Goal: Information Seeking & Learning: Find specific page/section

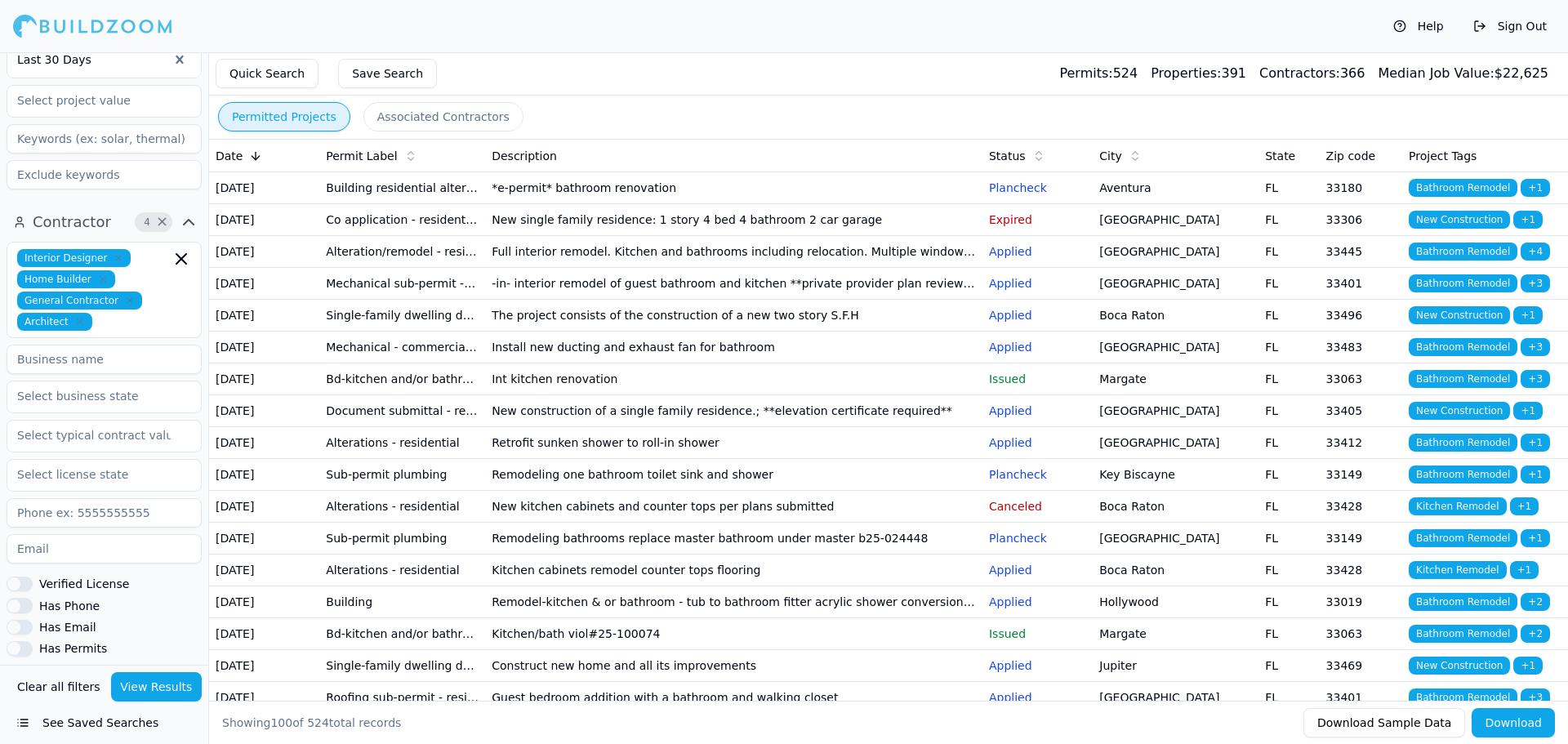
scroll to position [572, 0]
click at [102, 416] on input "text" at bounding box center [94, 430] width 173 height 30
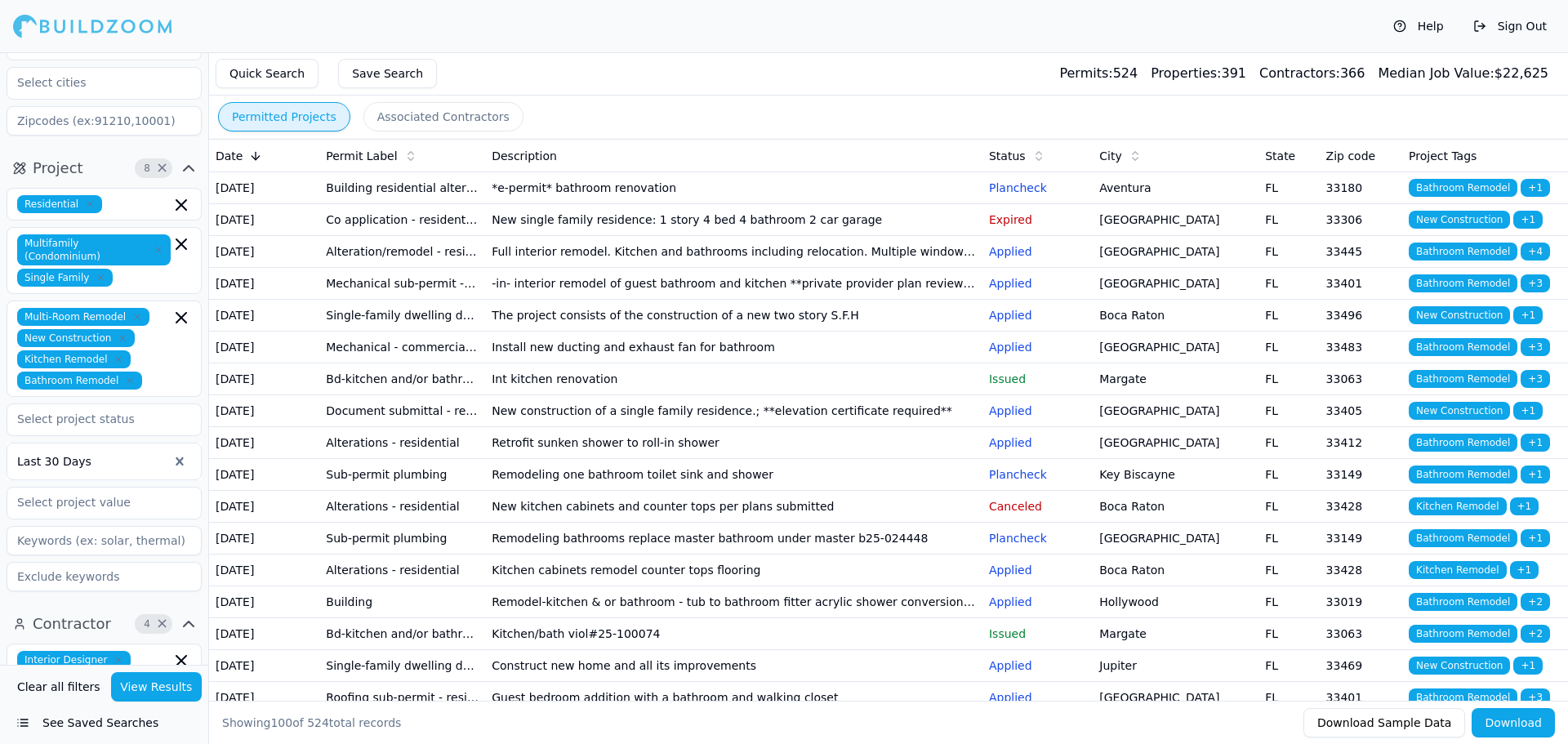
scroll to position [164, 0]
click at [110, 563] on input at bounding box center [104, 578] width 195 height 30
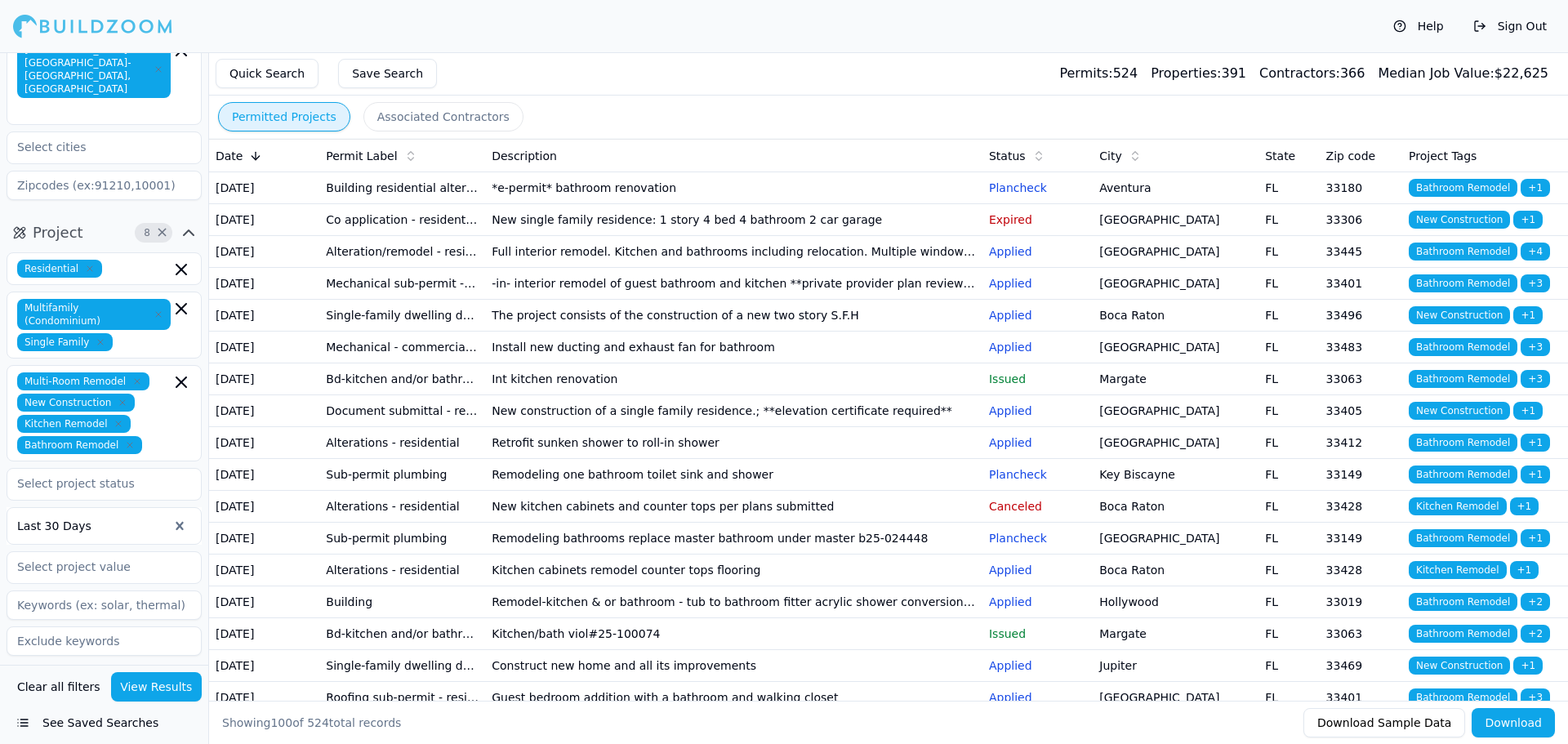
scroll to position [0, 0]
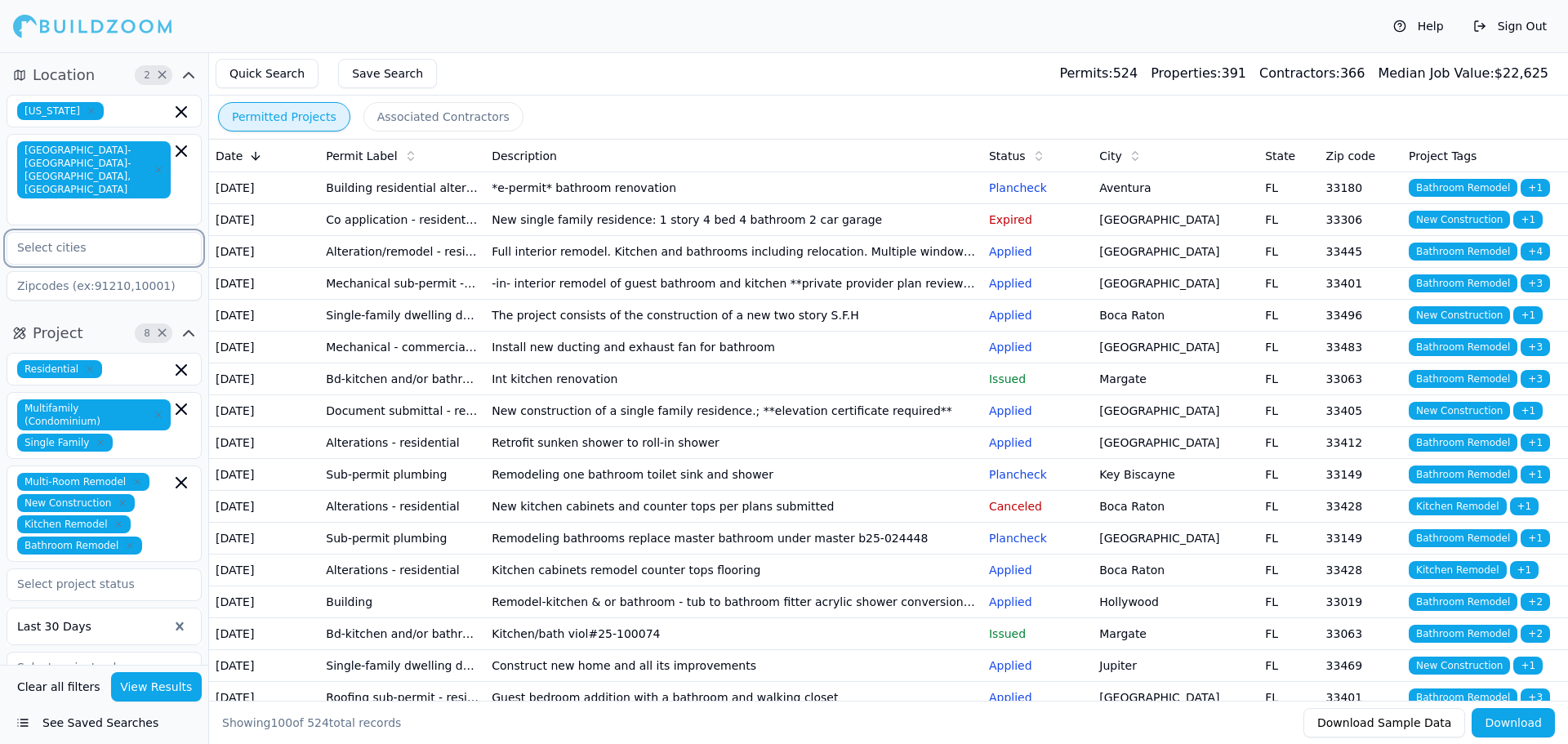
click at [96, 233] on input "text" at bounding box center [94, 247] width 173 height 30
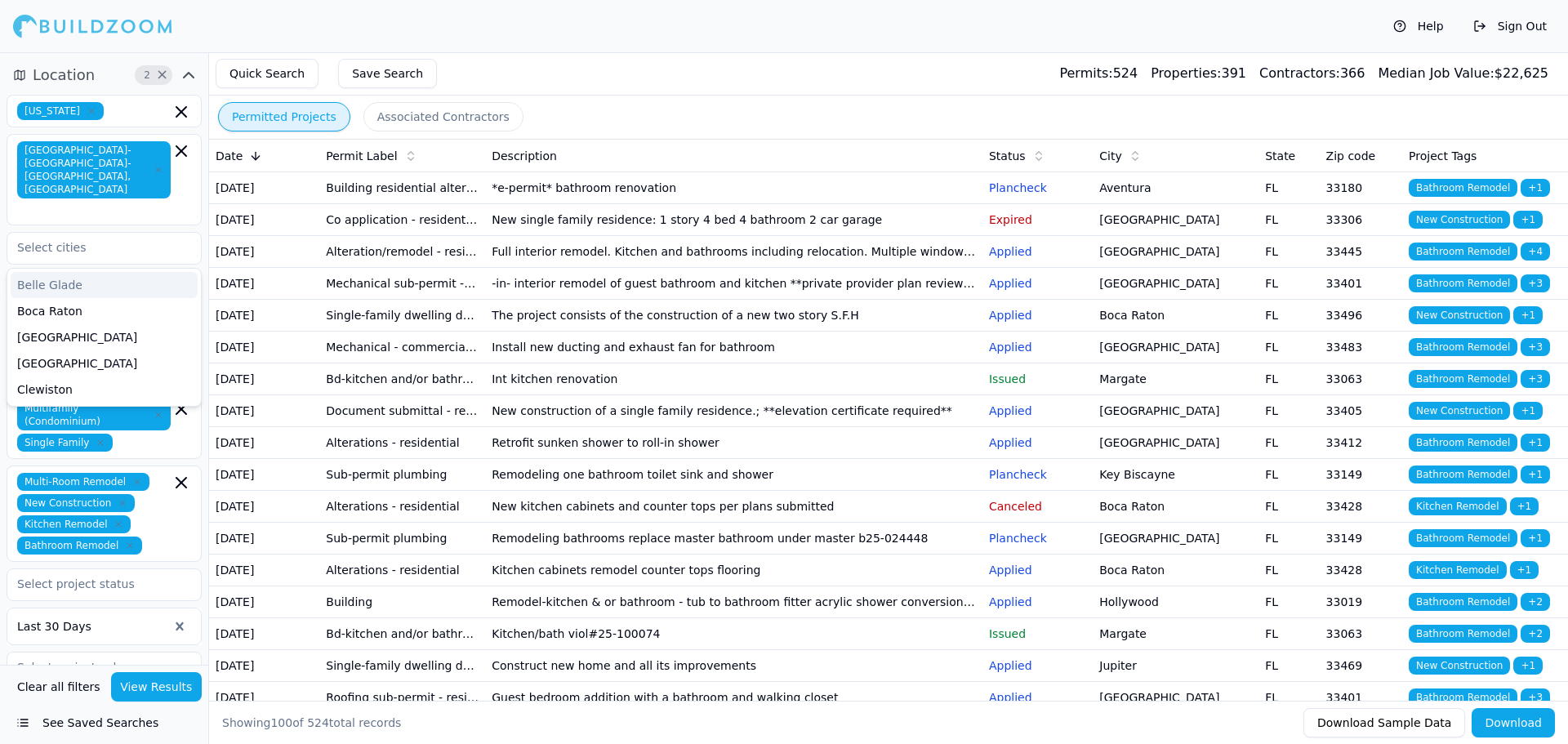
click at [198, 190] on div "[GEOGRAPHIC_DATA]-[GEOGRAPHIC_DATA]-[GEOGRAPHIC_DATA], [GEOGRAPHIC_DATA]" at bounding box center [104, 179] width 195 height 91
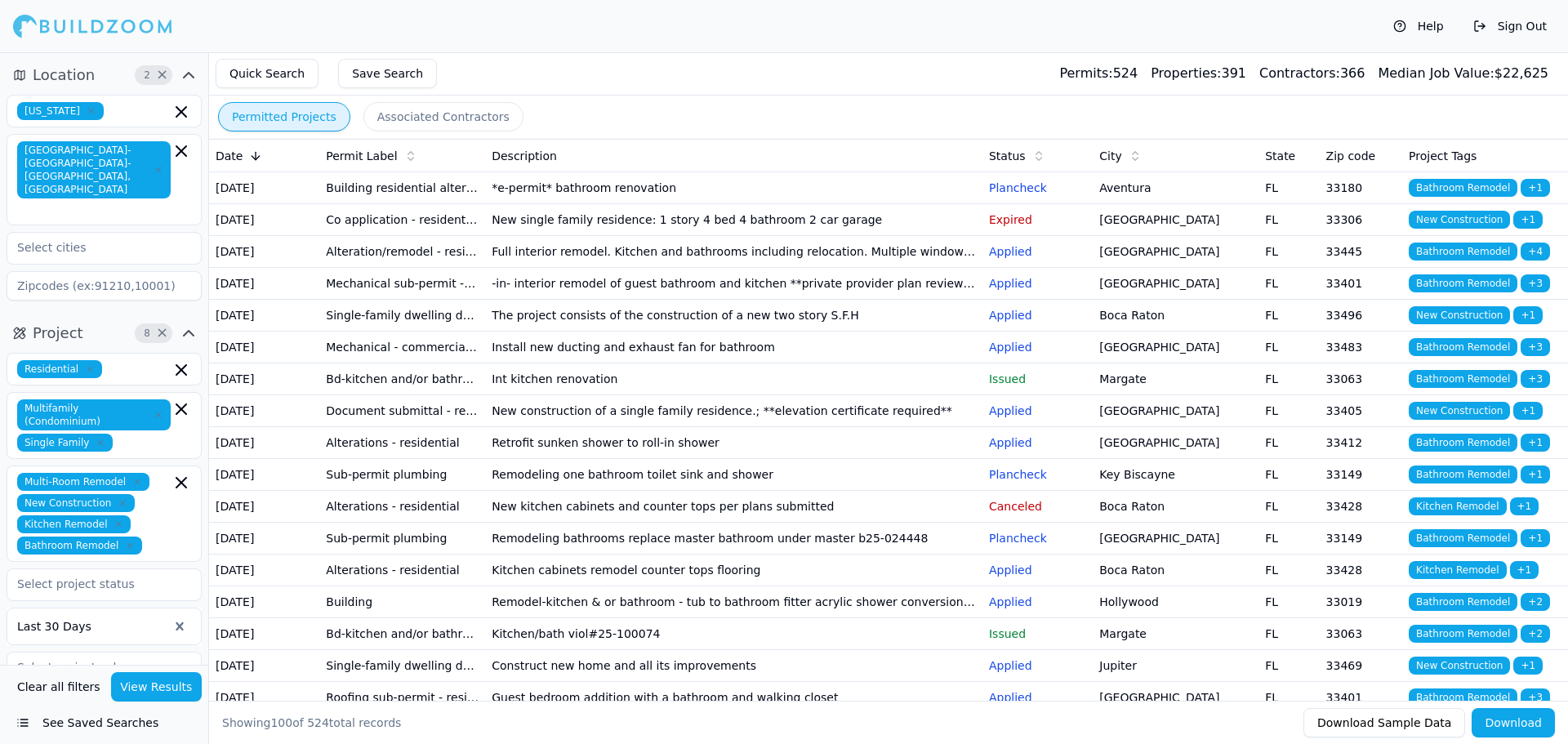
click at [525, 55] on div "Quick Search Save Search Permits: 524 Properties: 391 Contractors: 366 Median J…" at bounding box center [888, 73] width 1359 height 43
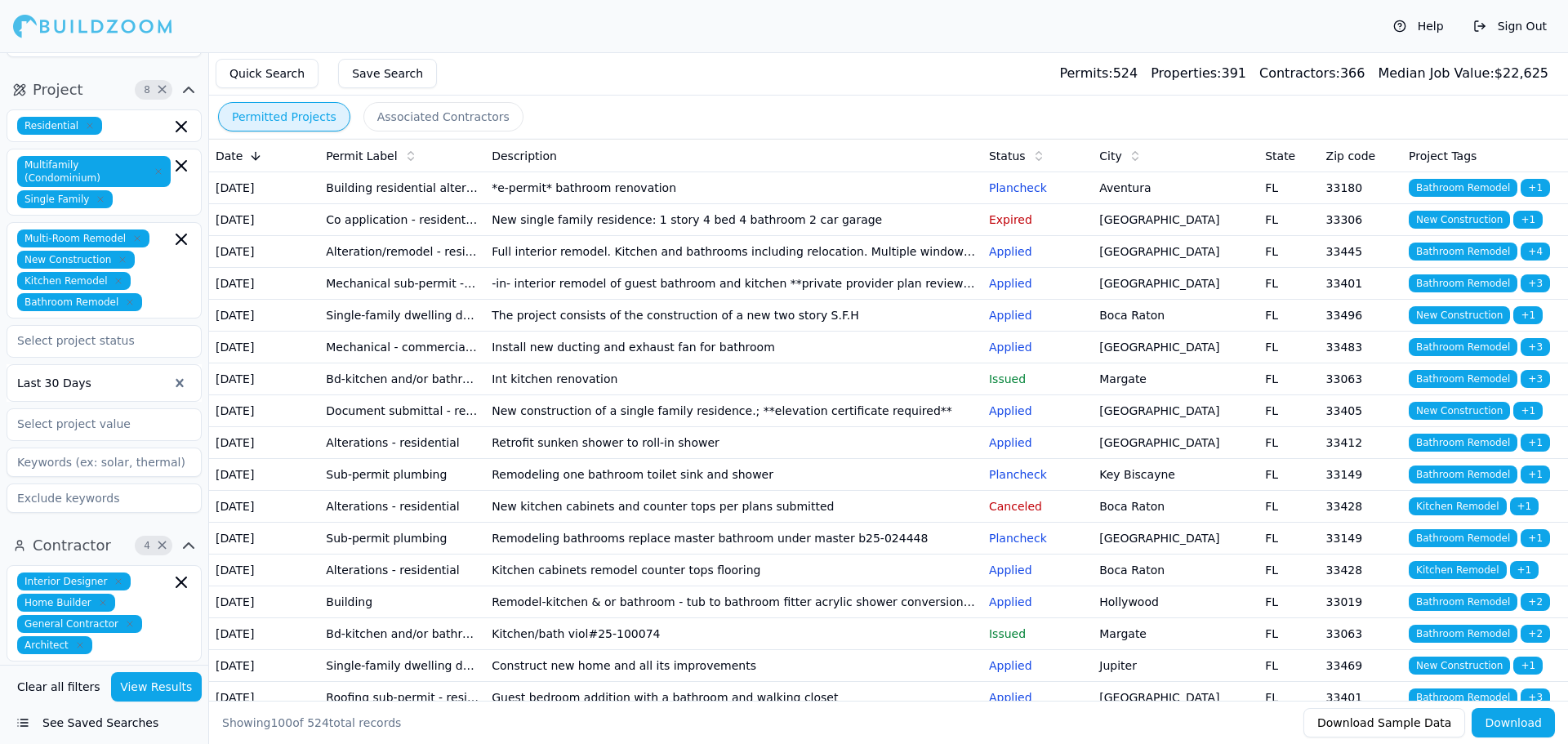
scroll to position [245, 0]
click at [146, 482] on input at bounding box center [104, 496] width 195 height 30
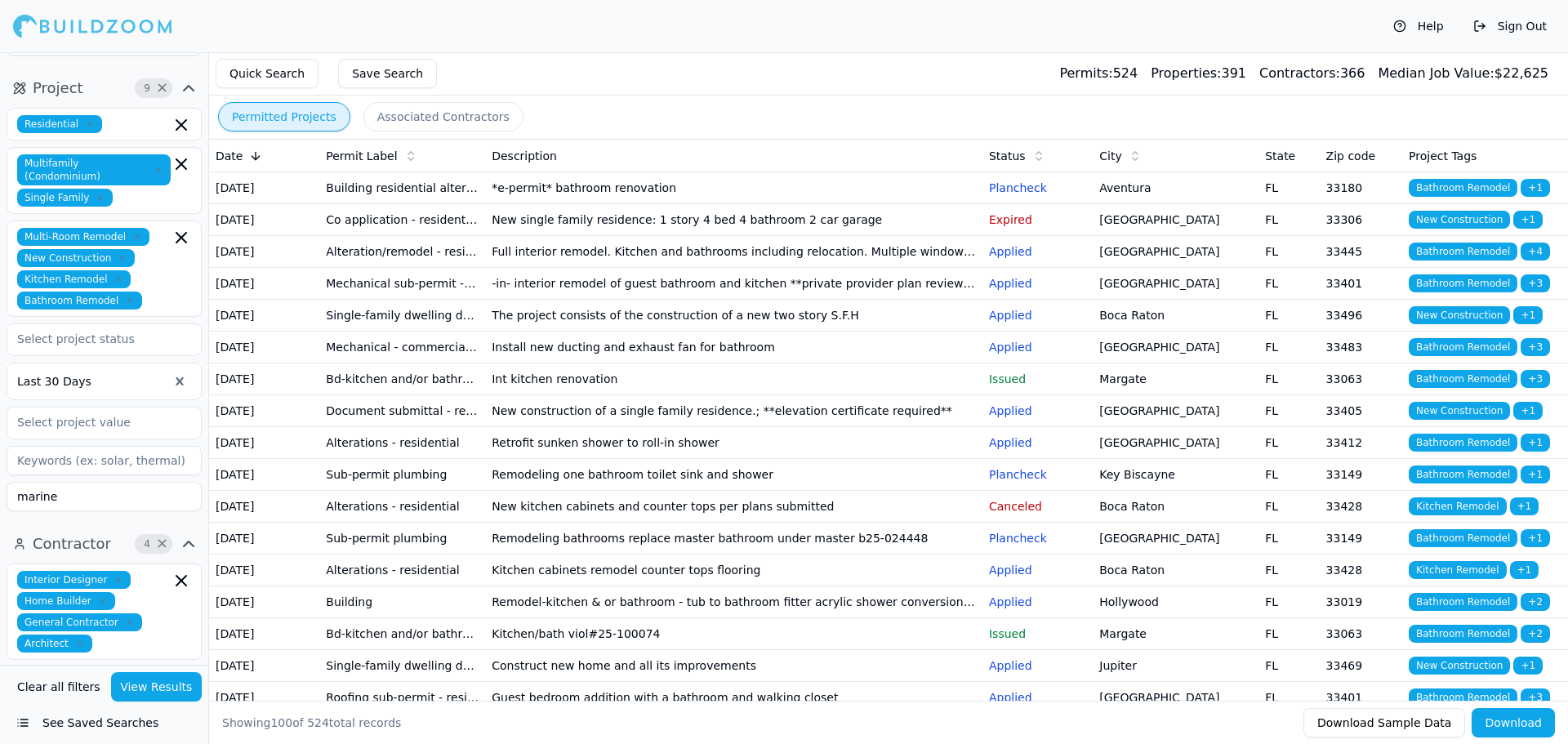
click at [112, 498] on div "Project 9 × Residential Multifamily (Condominium) Single Family Multi-Room Remo…" at bounding box center [104, 297] width 208 height 456
click at [77, 482] on input "marine" at bounding box center [104, 496] width 195 height 30
type input "m"
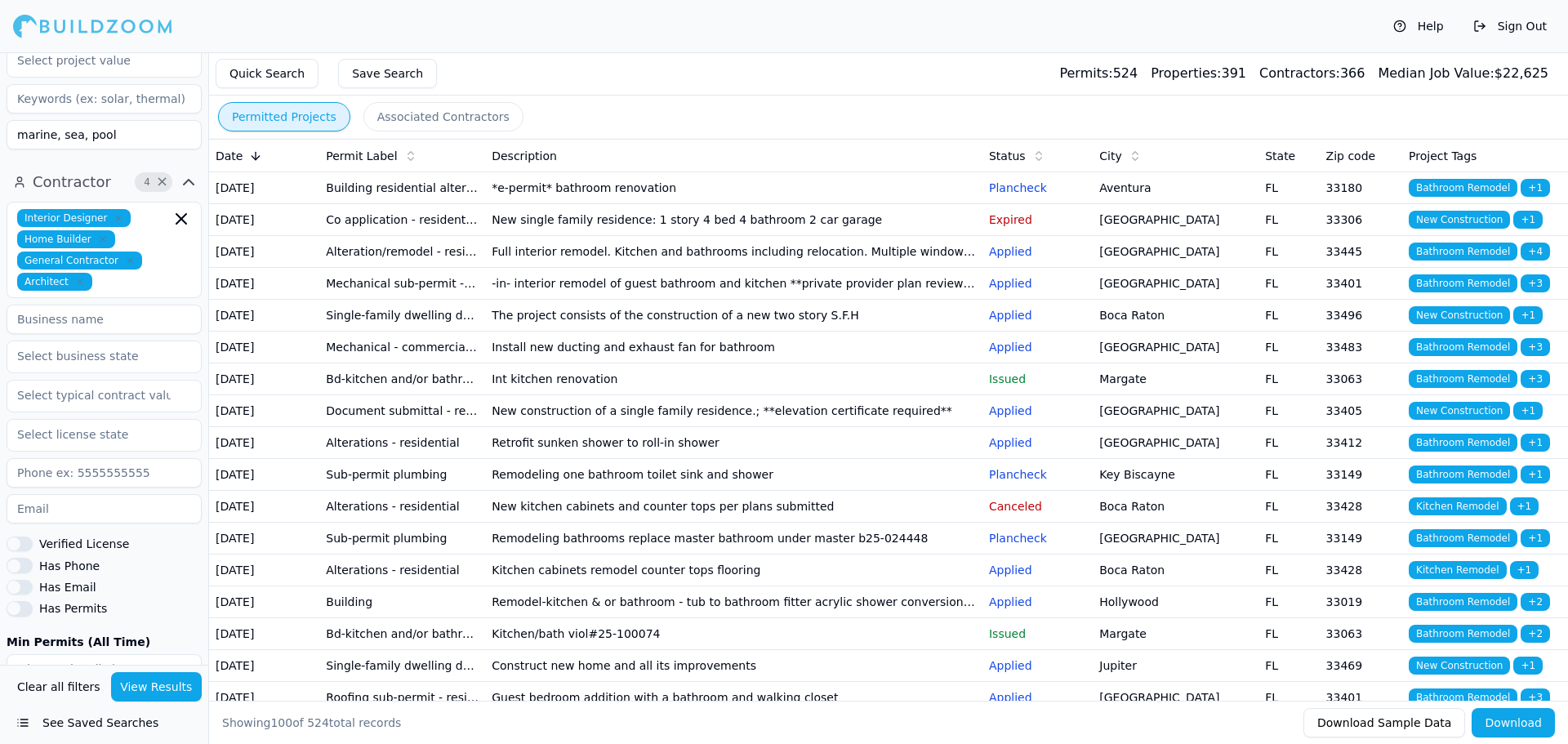
scroll to position [701, 0]
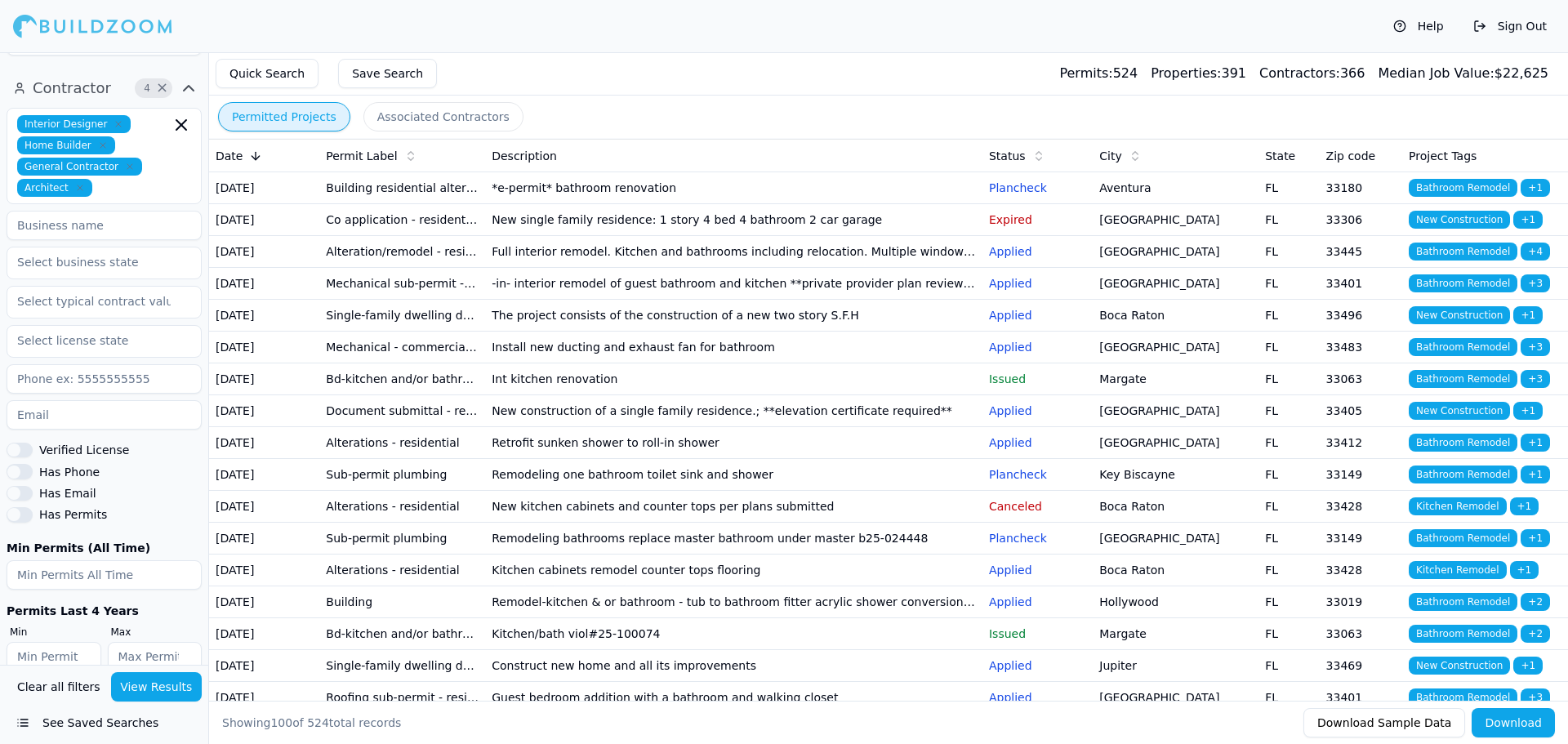
type input "marine, sea, pool"
click at [27, 507] on button "Has Permits" at bounding box center [20, 514] width 26 height 14
click at [69, 642] on input "number" at bounding box center [54, 656] width 95 height 30
type input "0"
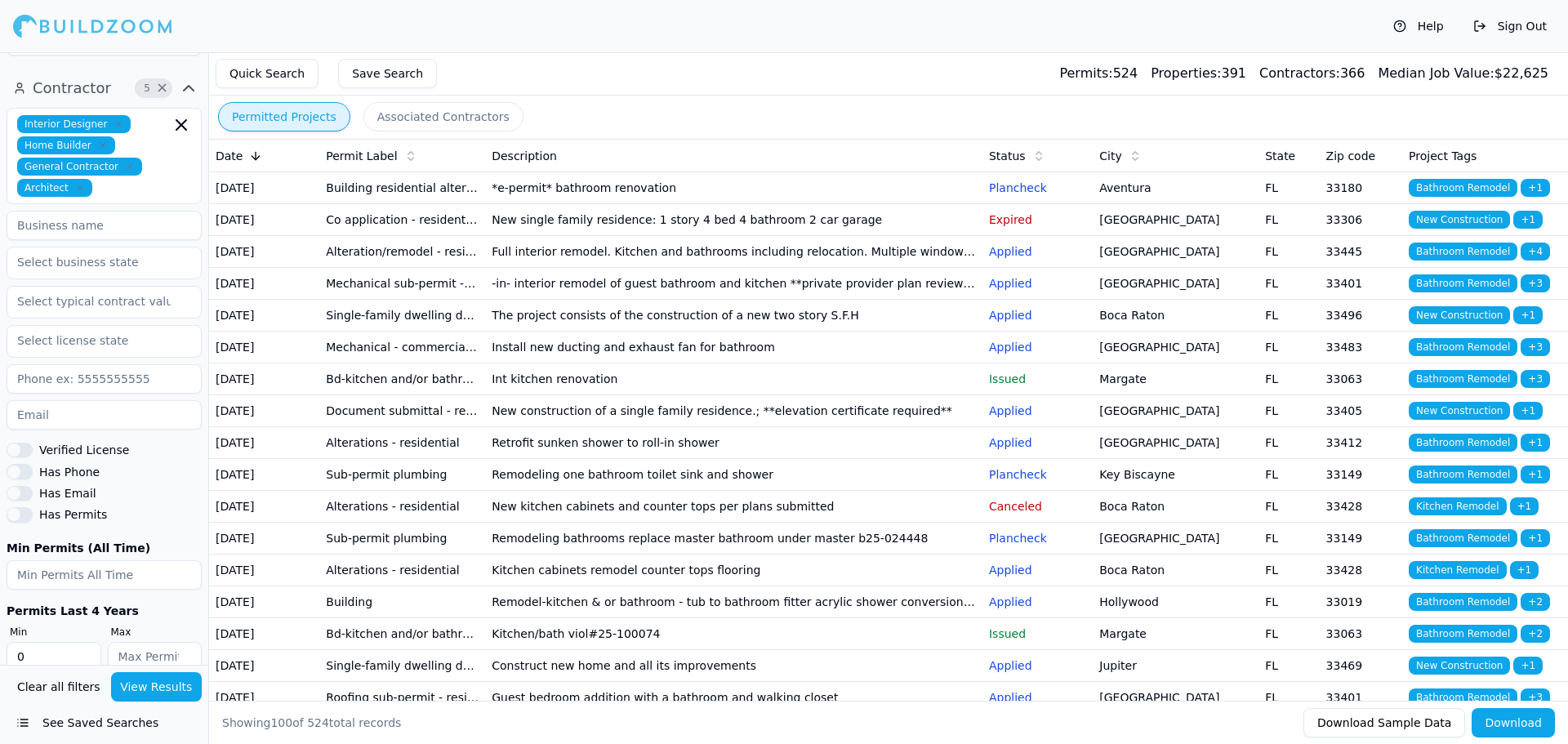
click at [142, 642] on input "number" at bounding box center [155, 656] width 95 height 30
click at [126, 694] on button "View Results" at bounding box center [156, 687] width 91 height 30
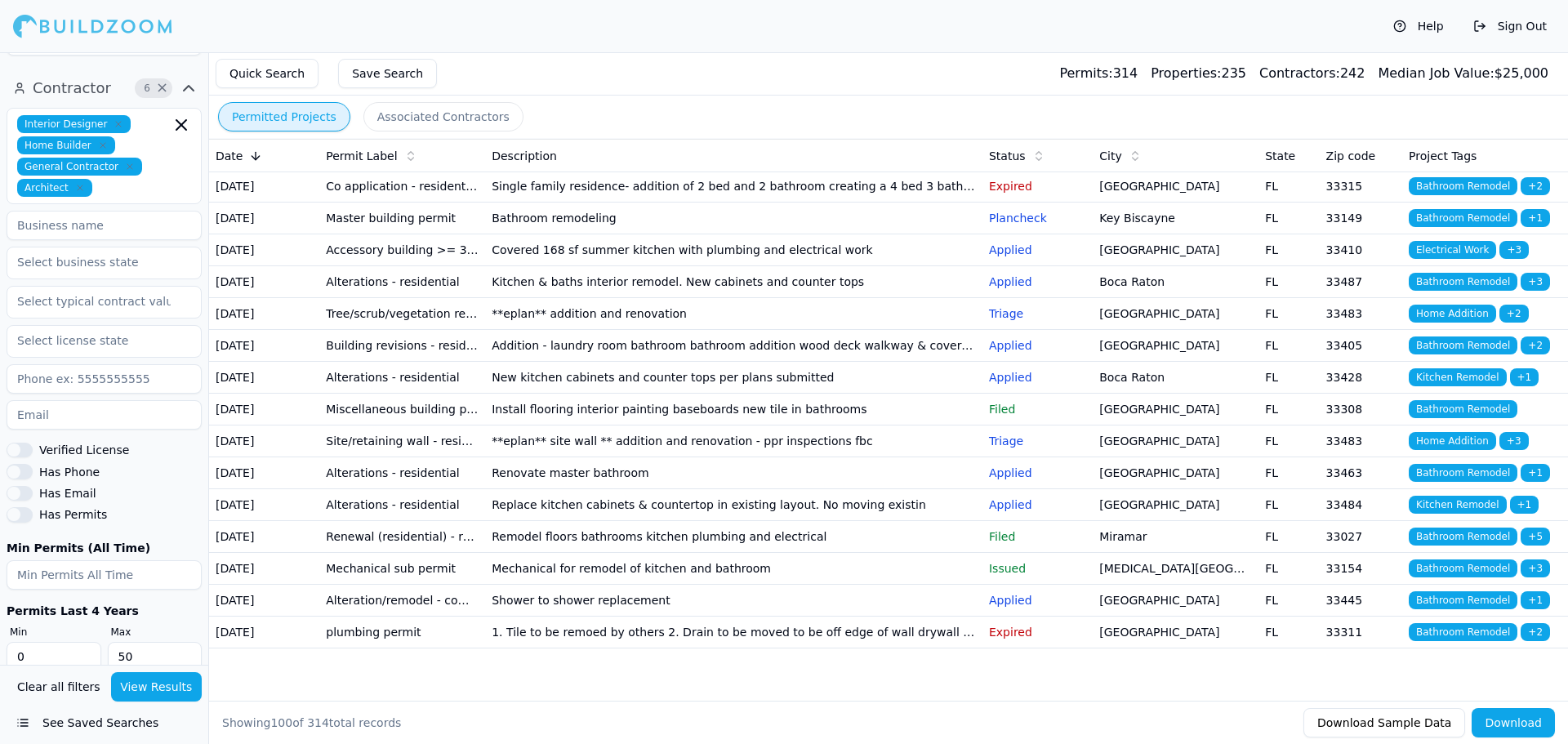
click at [373, 108] on button "Associated Contractors" at bounding box center [444, 117] width 160 height 30
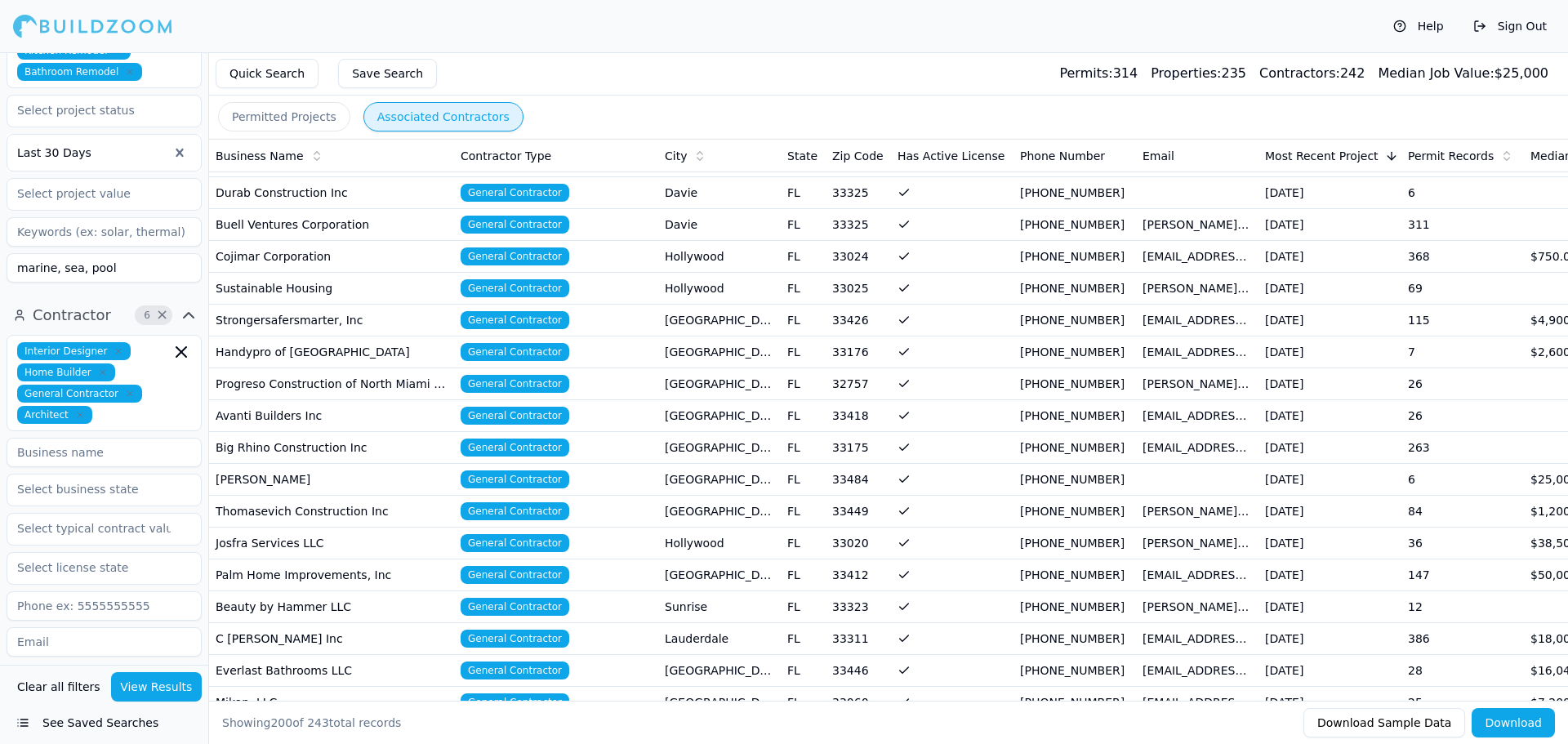
scroll to position [456, 0]
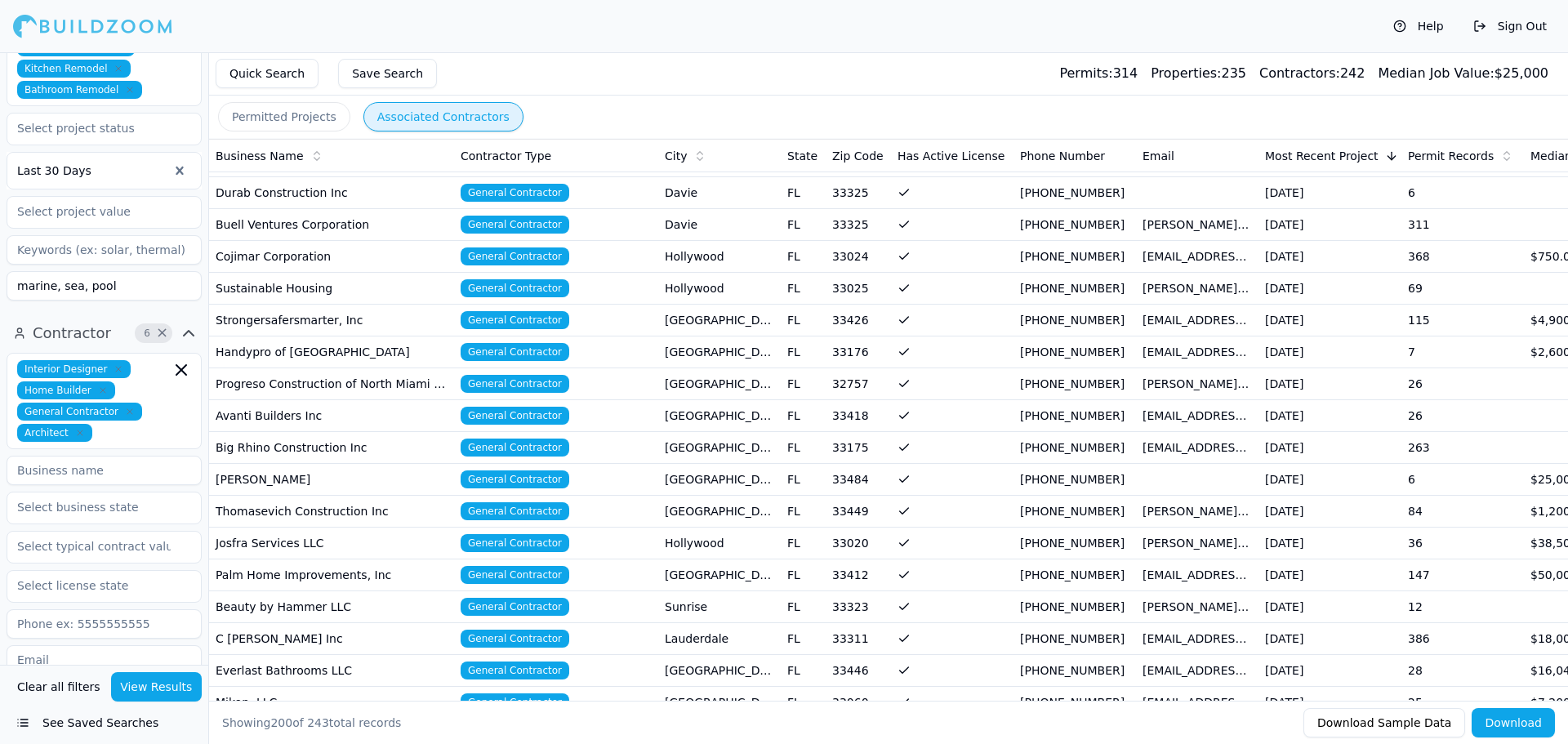
click at [98, 385] on icon "button" at bounding box center [103, 390] width 10 height 10
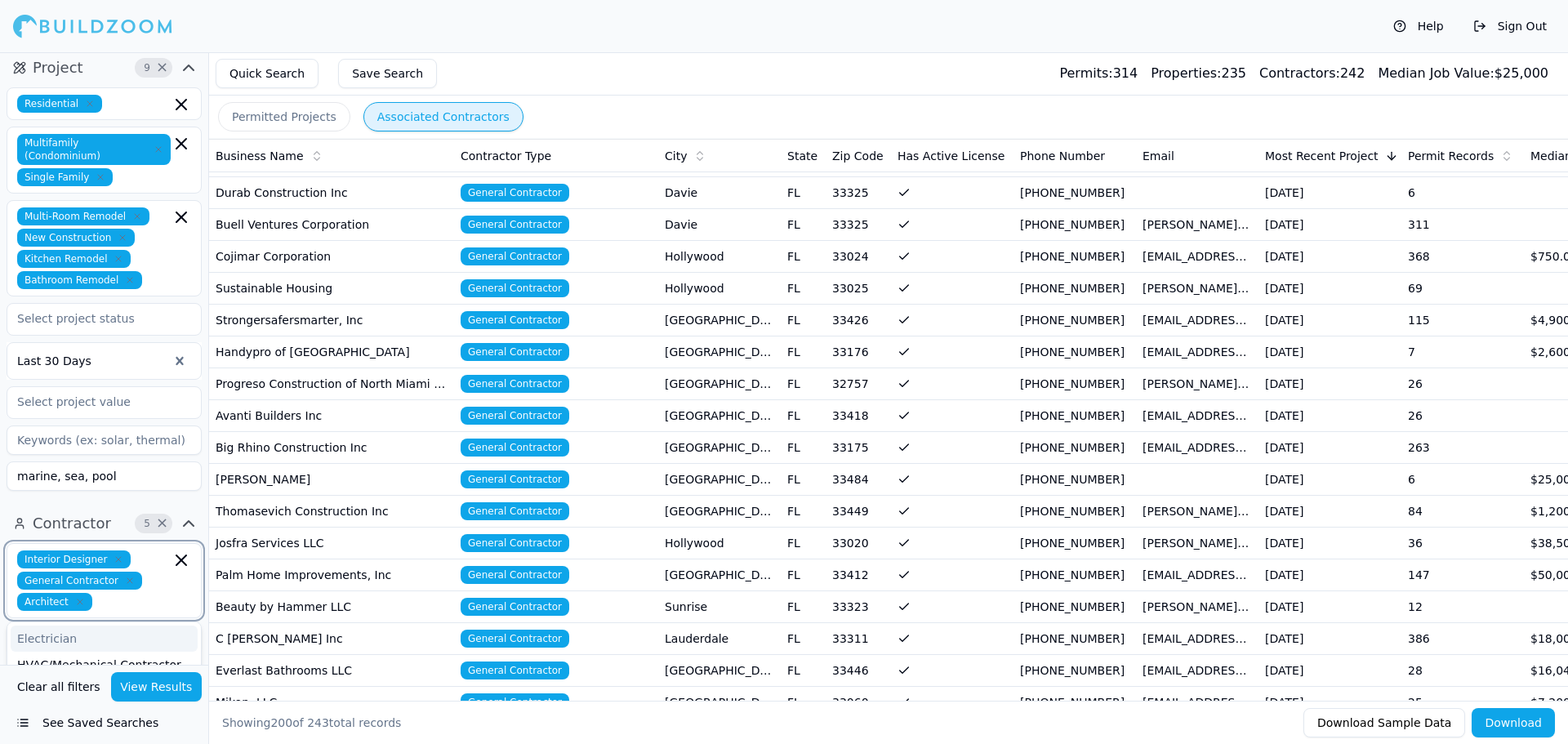
scroll to position [374, 0]
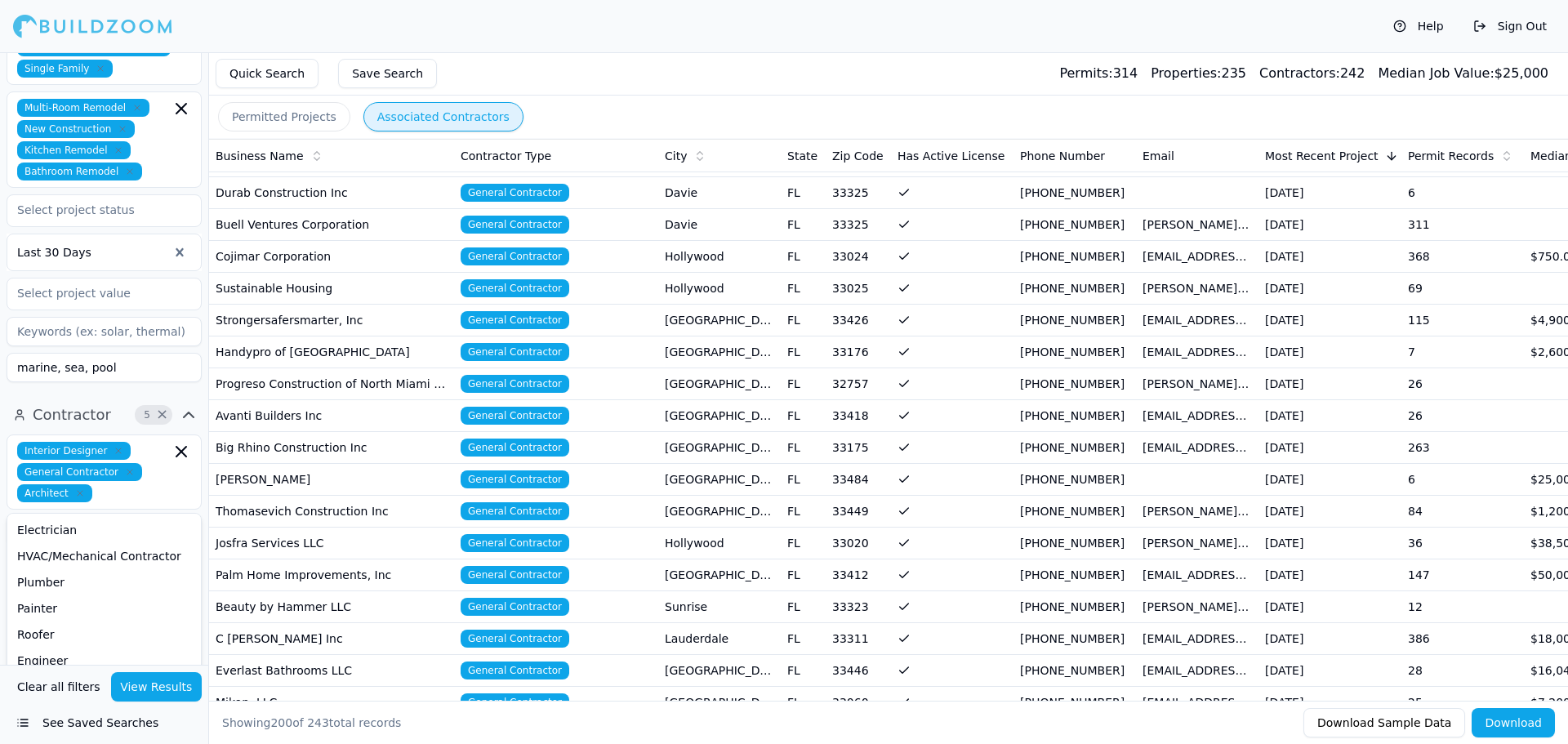
click at [135, 683] on button "View Results" at bounding box center [156, 687] width 91 height 30
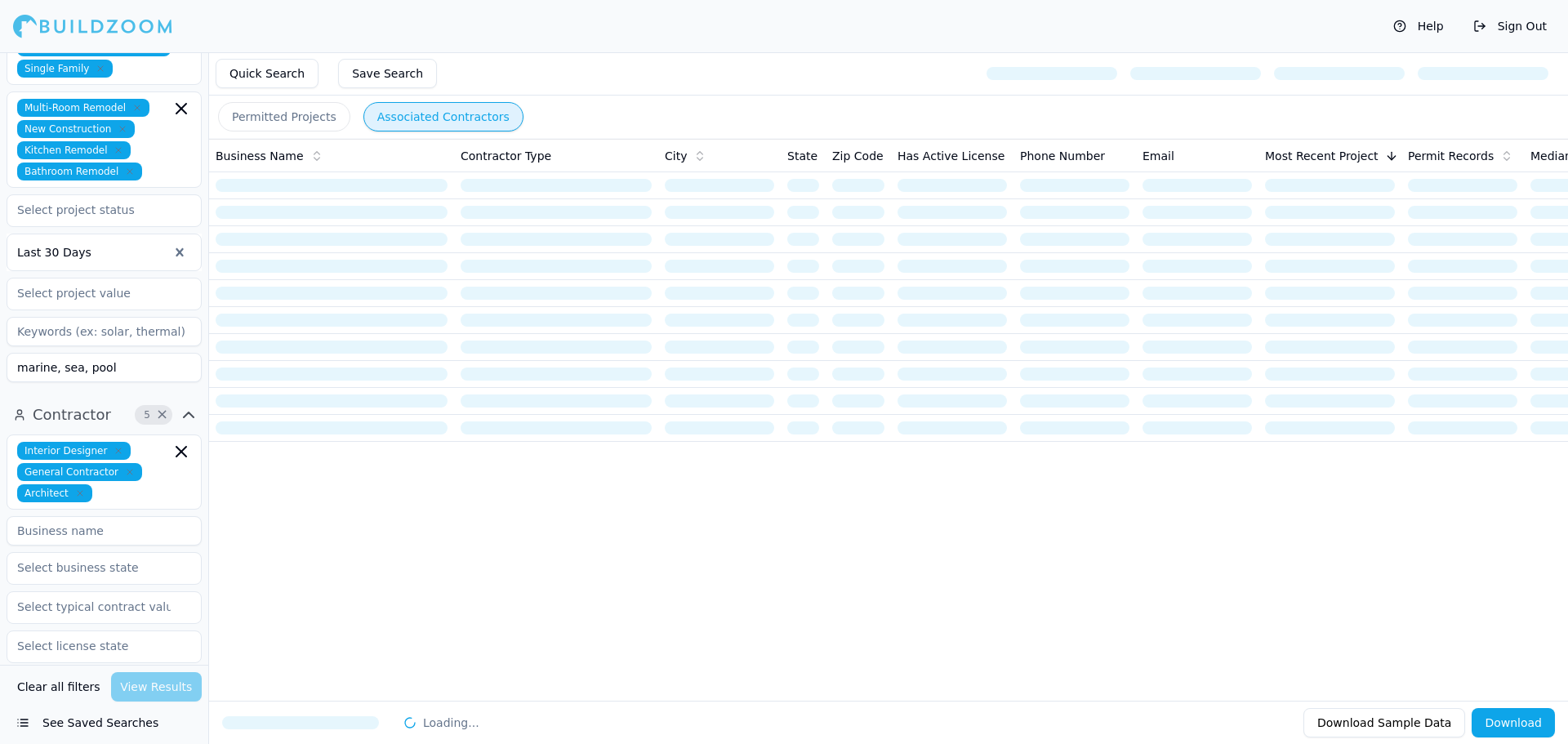
scroll to position [0, 0]
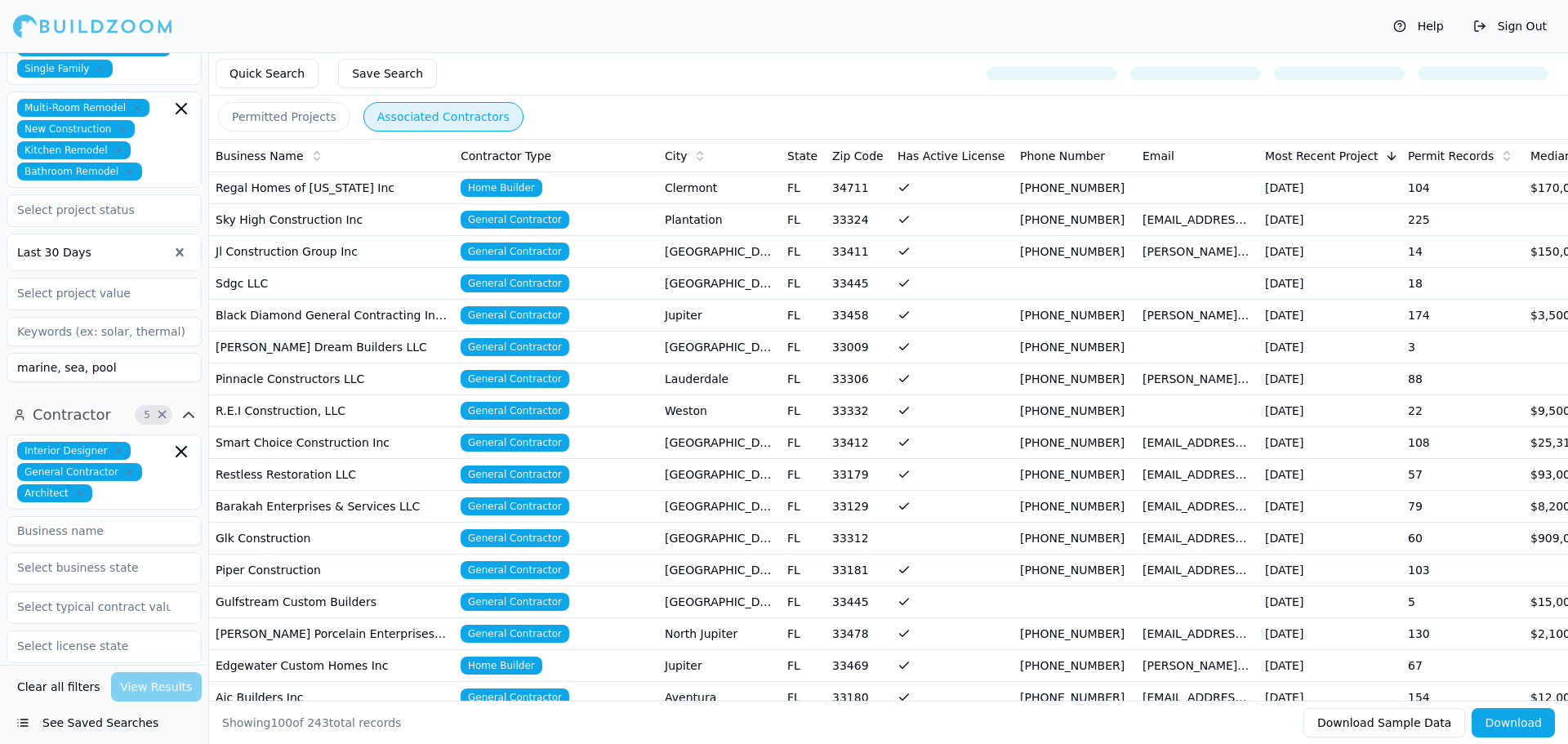
click at [87, 245] on div at bounding box center [92, 252] width 151 height 16
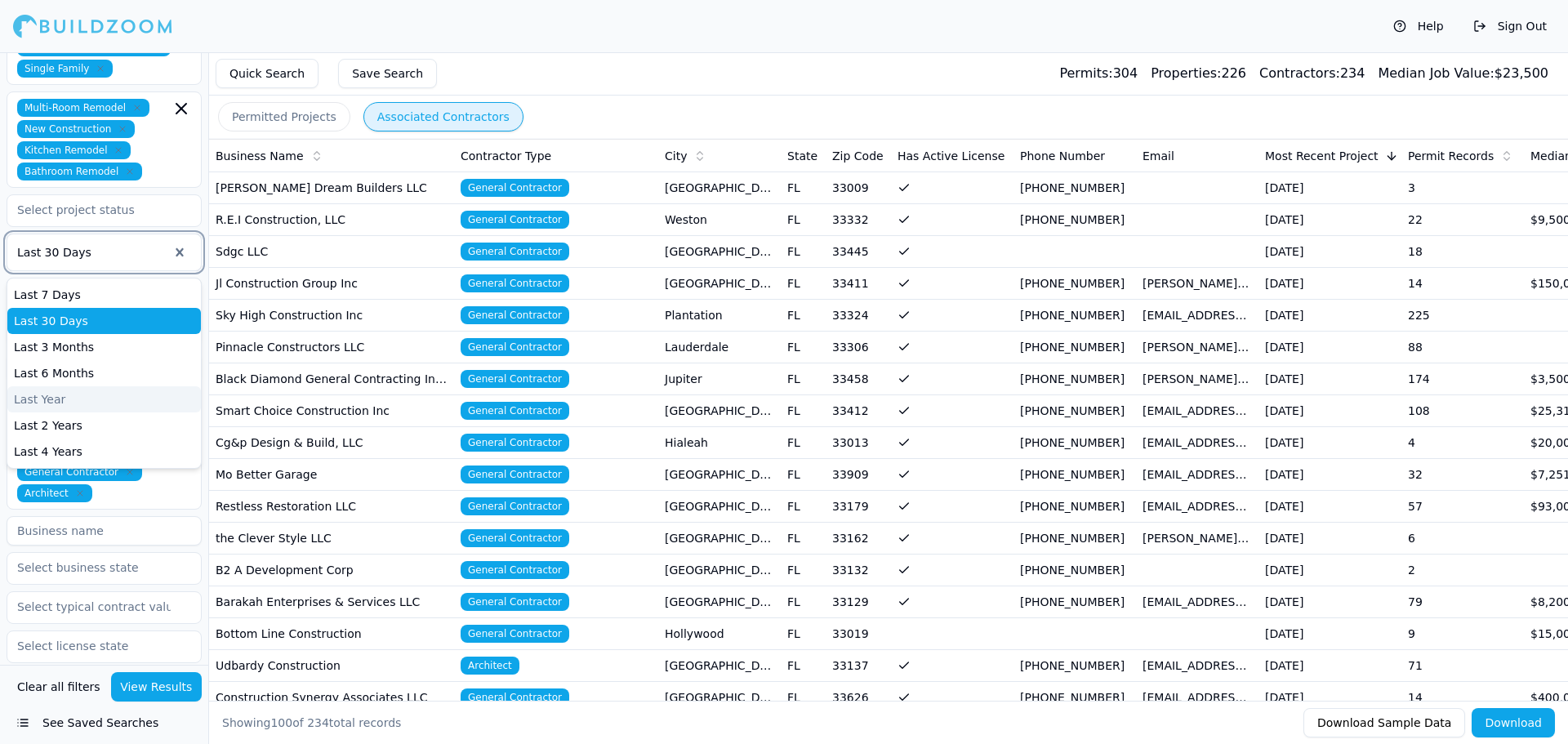
click at [112, 386] on div "Last Year" at bounding box center [104, 399] width 193 height 26
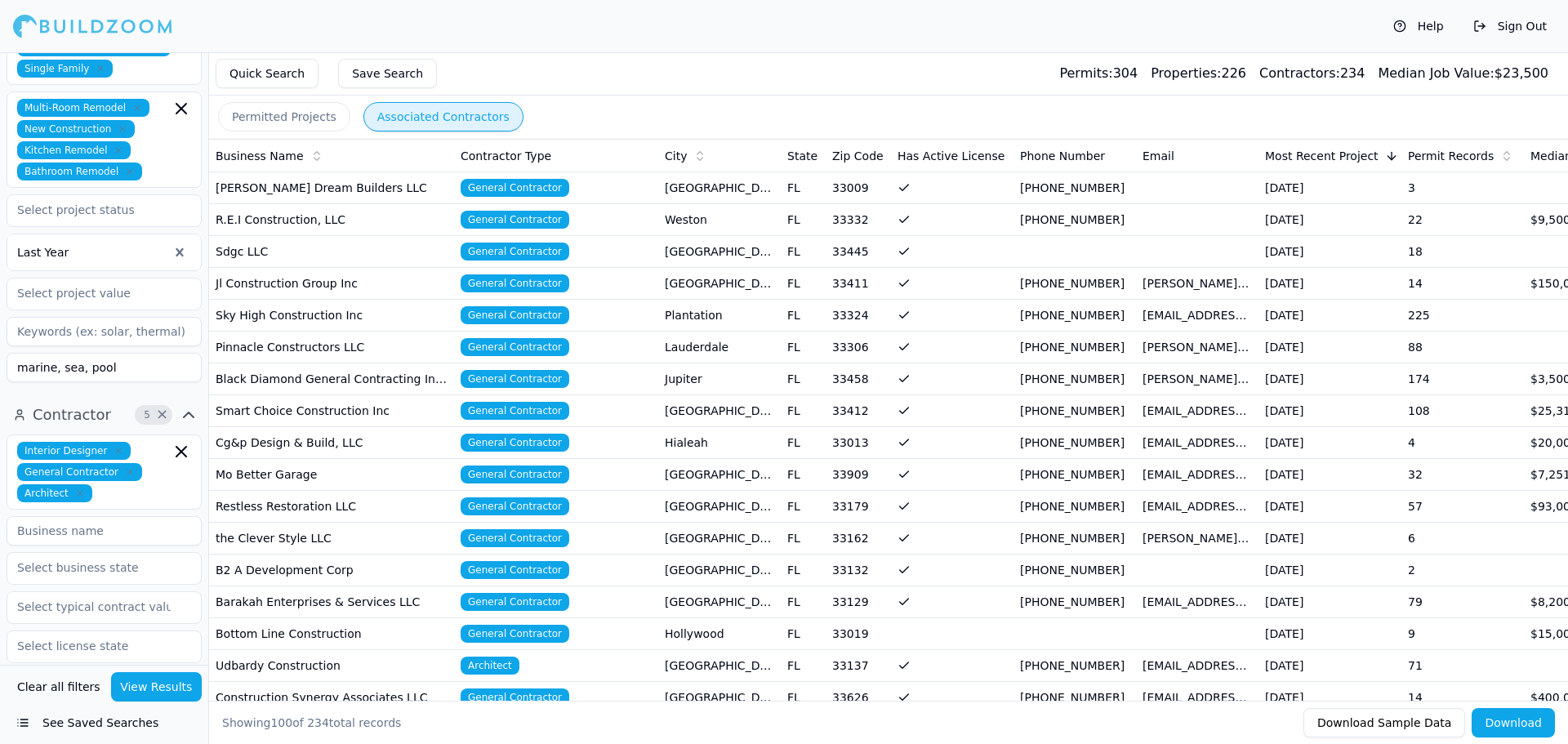
click at [183, 695] on button "View Results" at bounding box center [156, 687] width 91 height 30
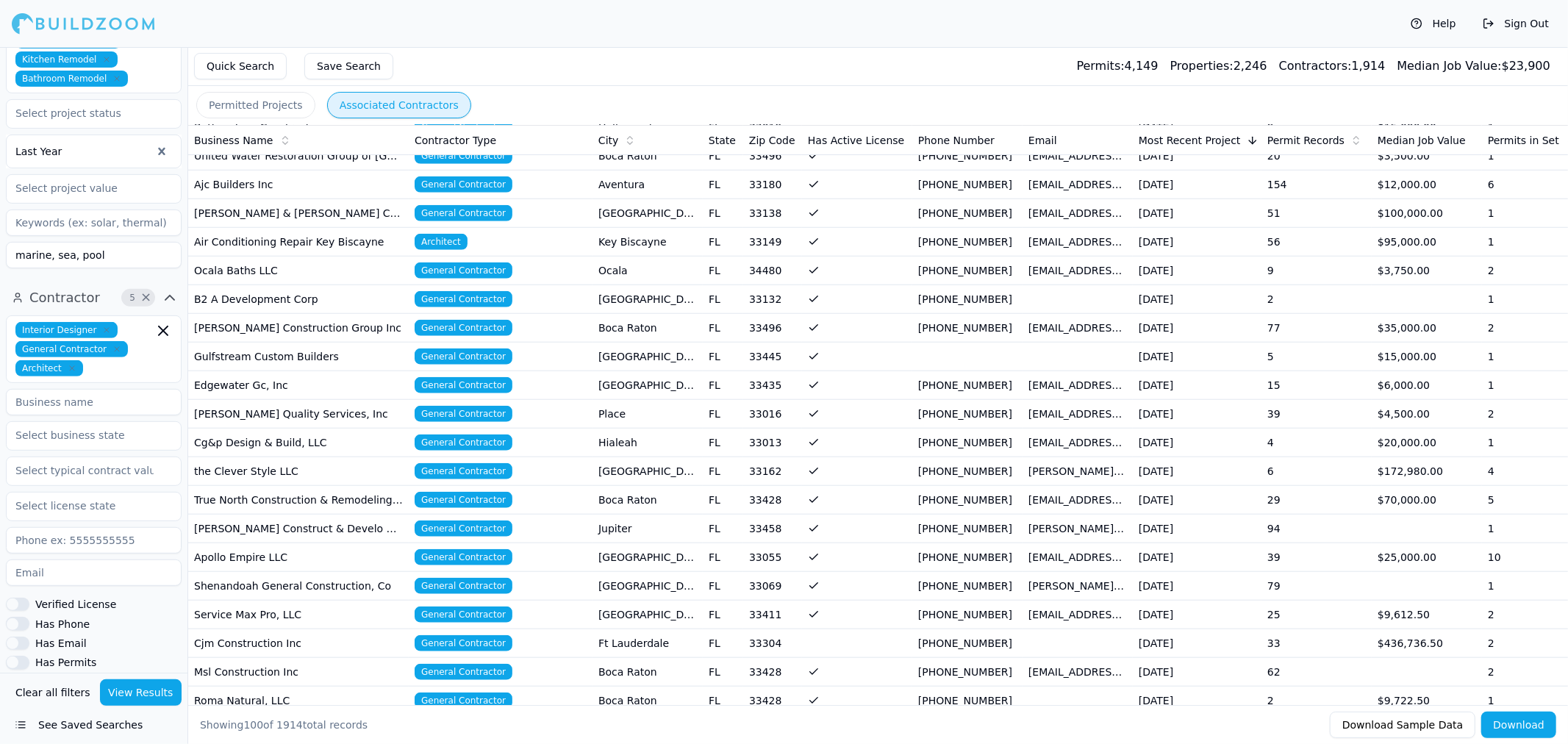
scroll to position [539, 0]
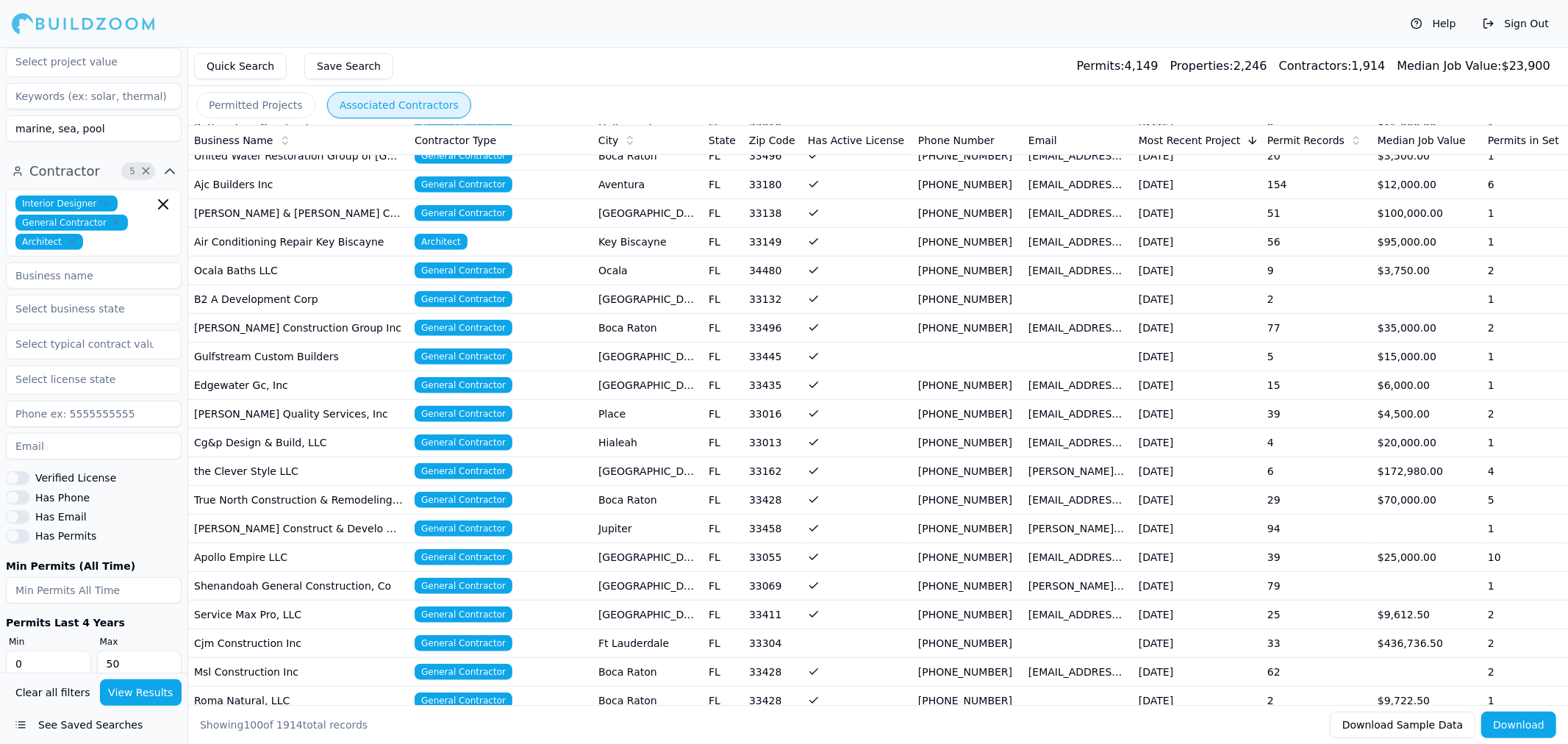
drag, startPoint x: 151, startPoint y: 647, endPoint x: 91, endPoint y: 650, distance: 60.1
click at [91, 650] on div "Min 0 Max 50" at bounding box center [94, 657] width 176 height 41
type input "2"
type input "10"
click at [140, 669] on button "View Results" at bounding box center [140, 693] width 82 height 27
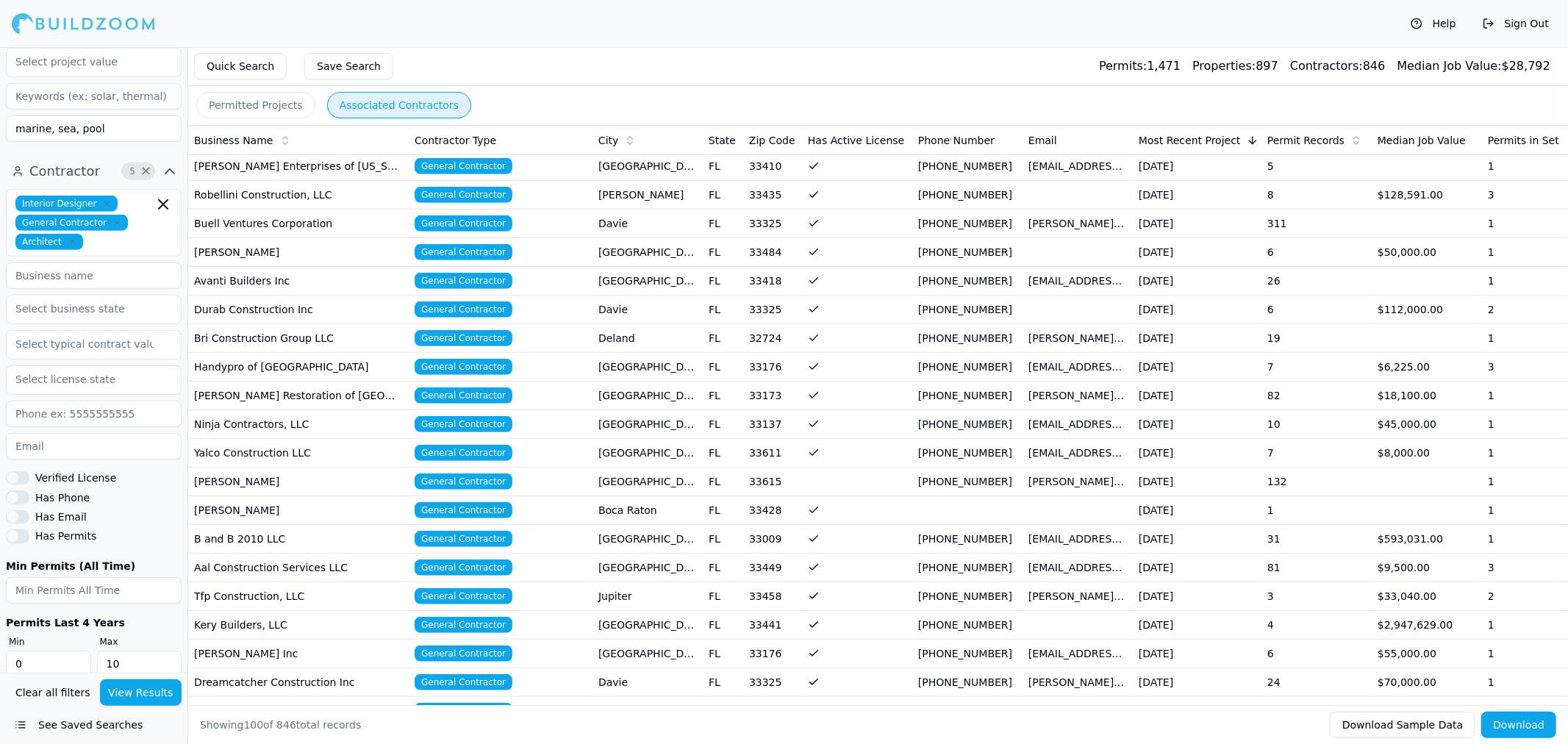
scroll to position [735, 0]
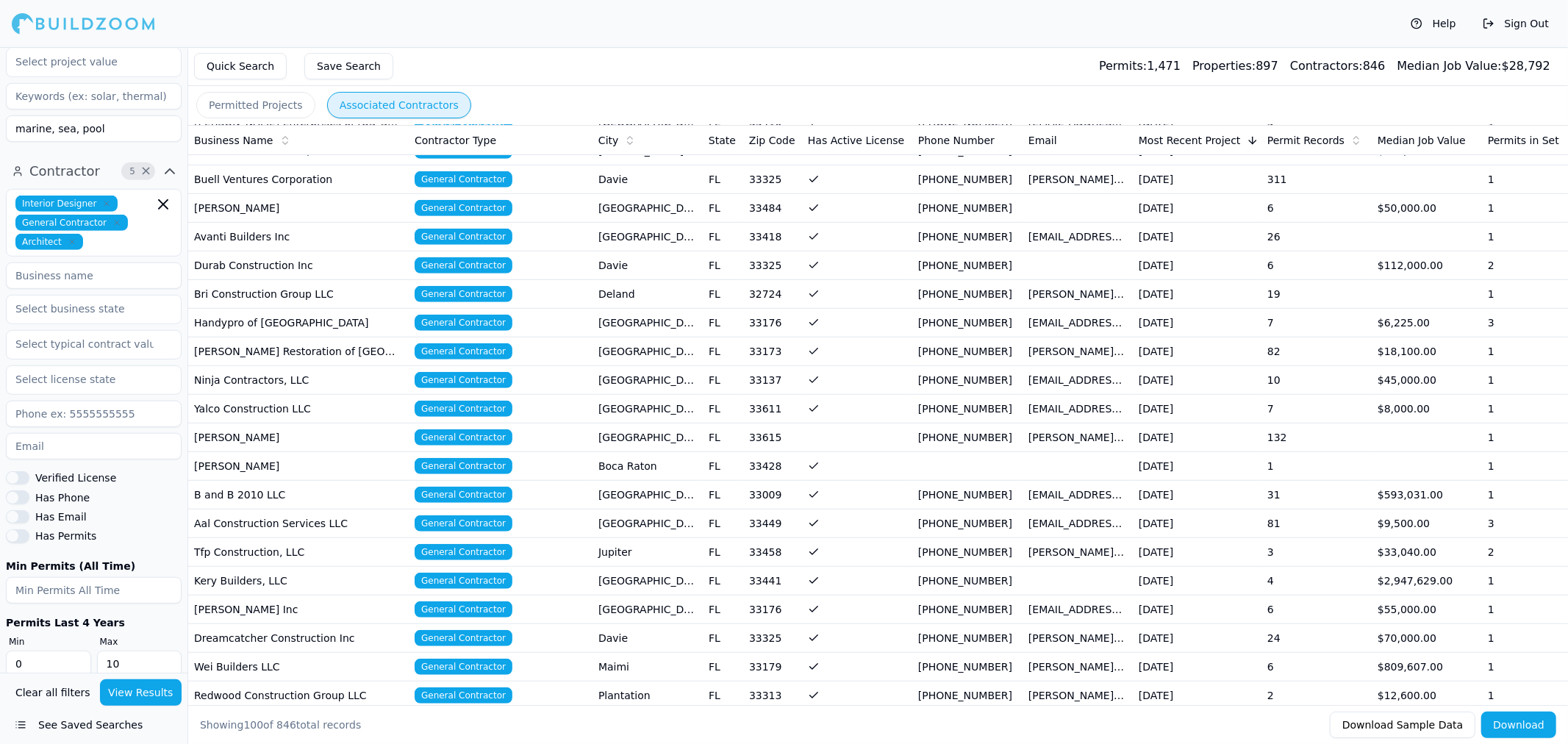
click at [1411, 136] on div "Permits in Set" at bounding box center [1537, 140] width 98 height 15
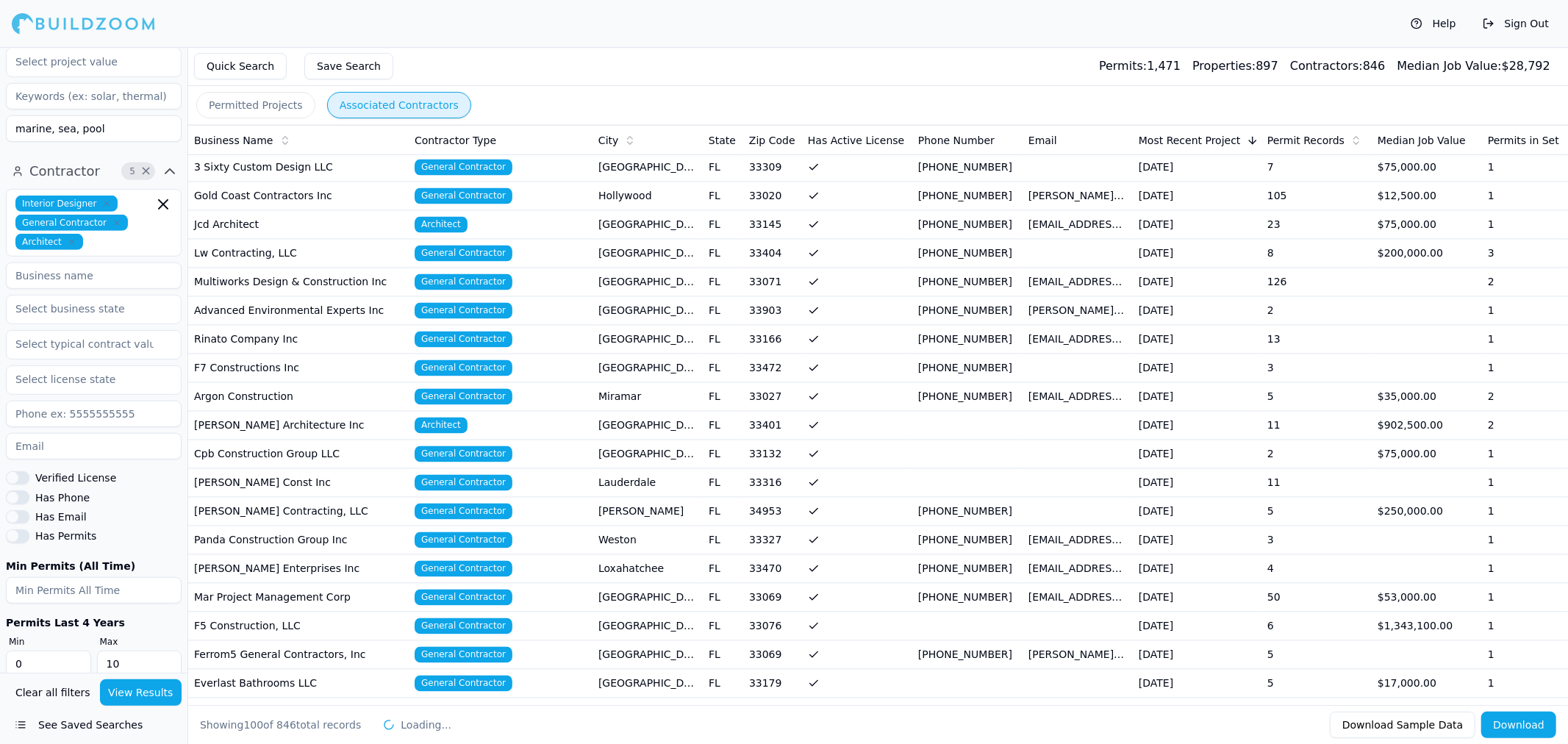
scroll to position [2451, 0]
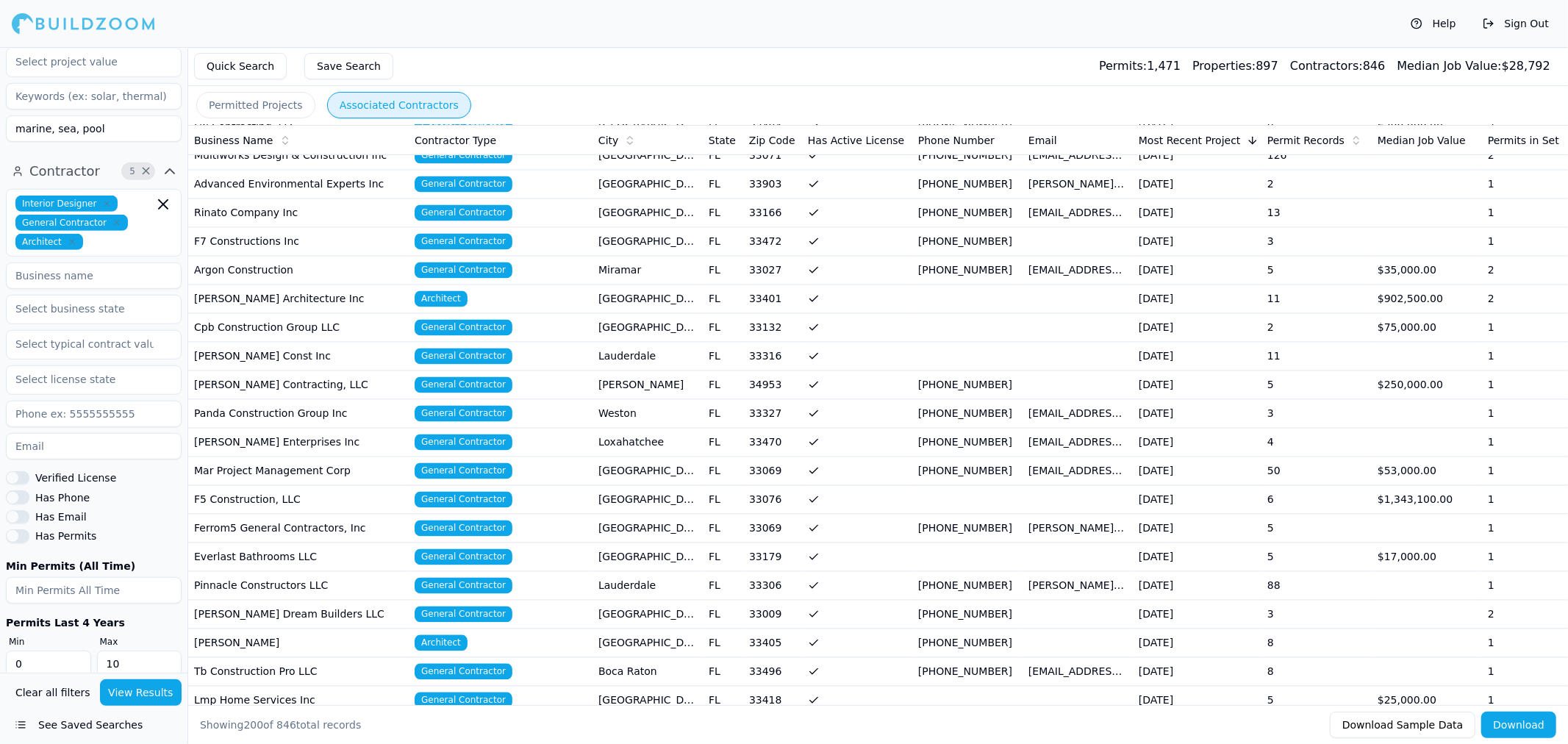
click at [388, 572] on td "Everlast Bathrooms LLC" at bounding box center [298, 557] width 221 height 28
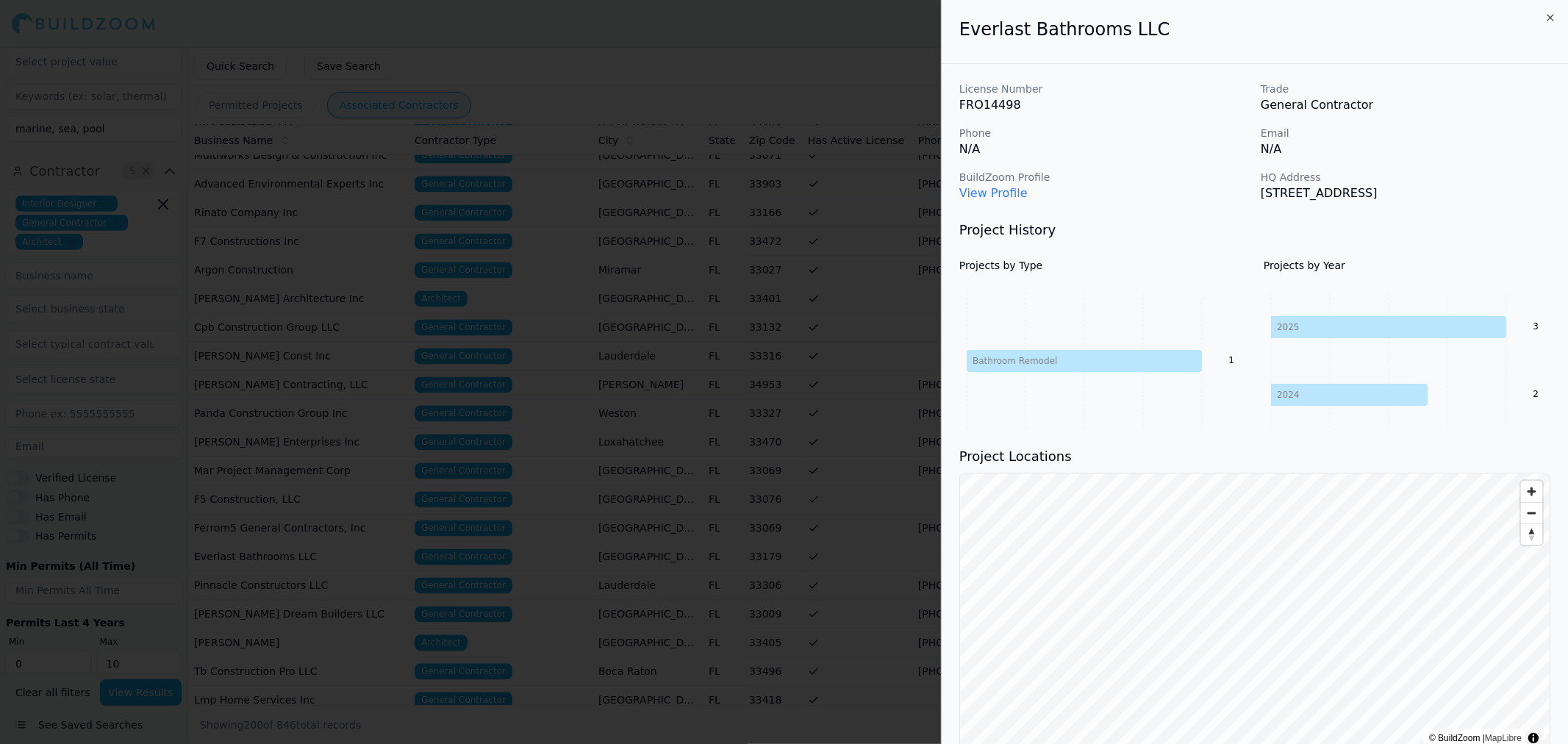
click at [982, 199] on link "View Profile" at bounding box center [993, 193] width 68 height 14
click at [855, 186] on div at bounding box center [784, 372] width 1568 height 744
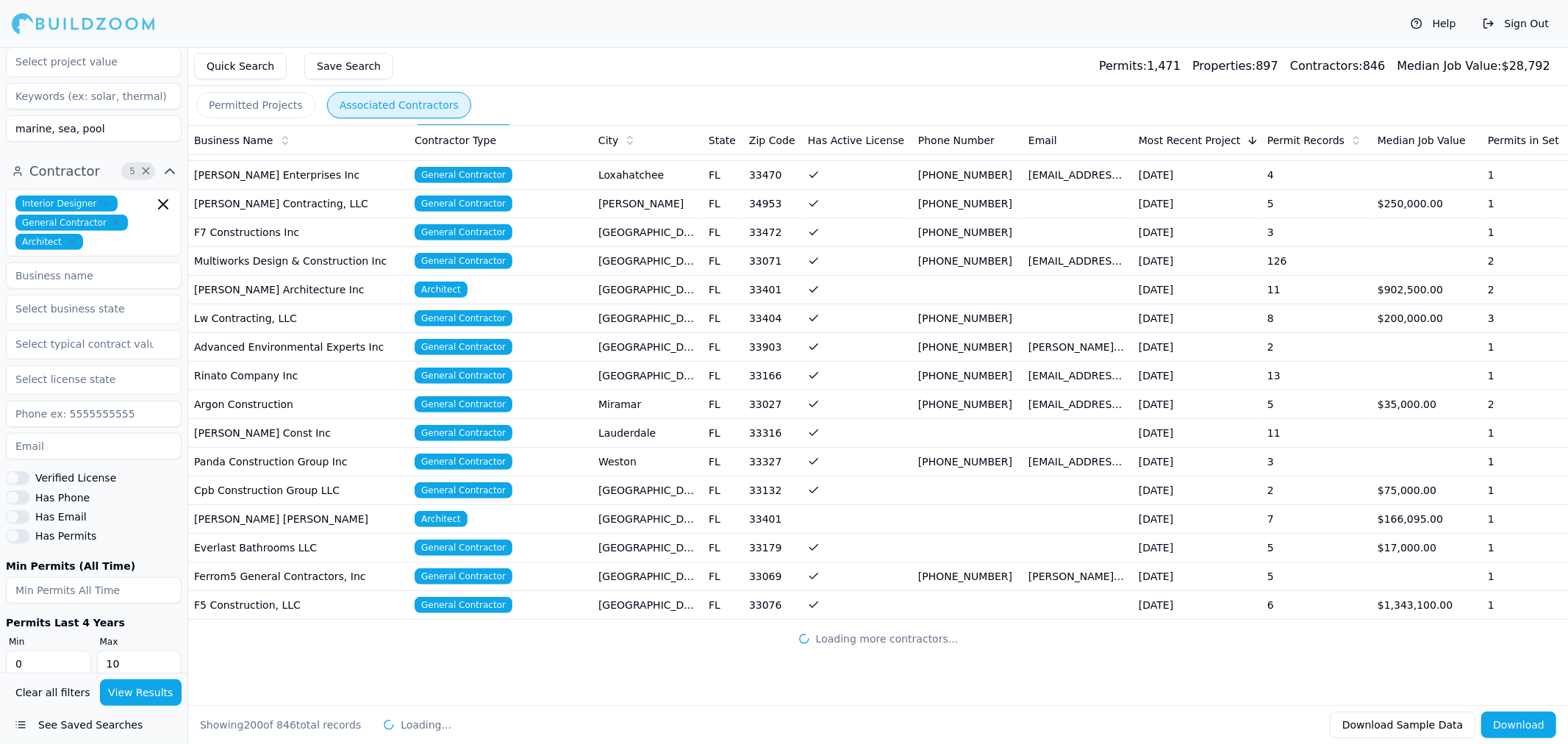
scroll to position [5309, 0]
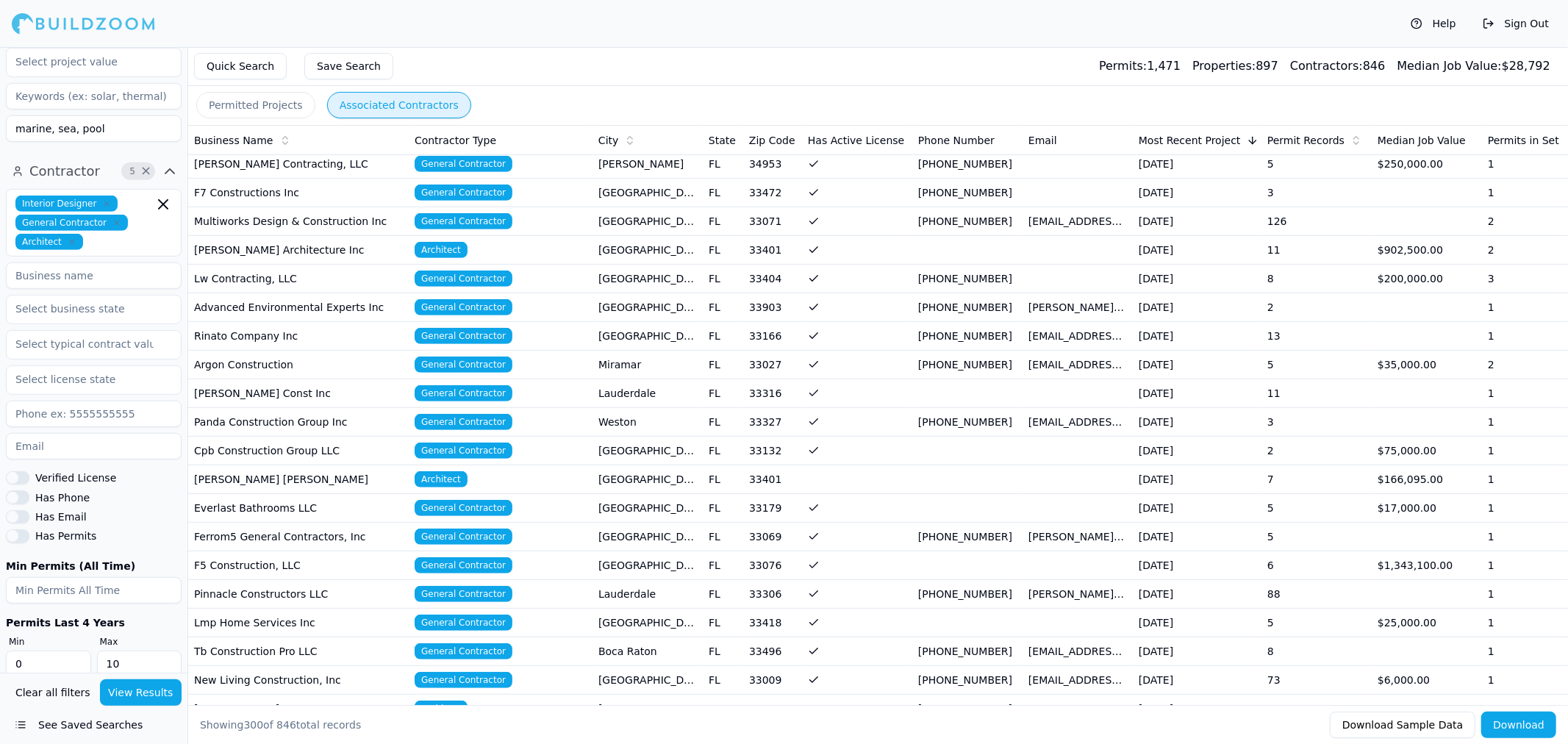
click at [965, 522] on td at bounding box center [967, 508] width 110 height 28
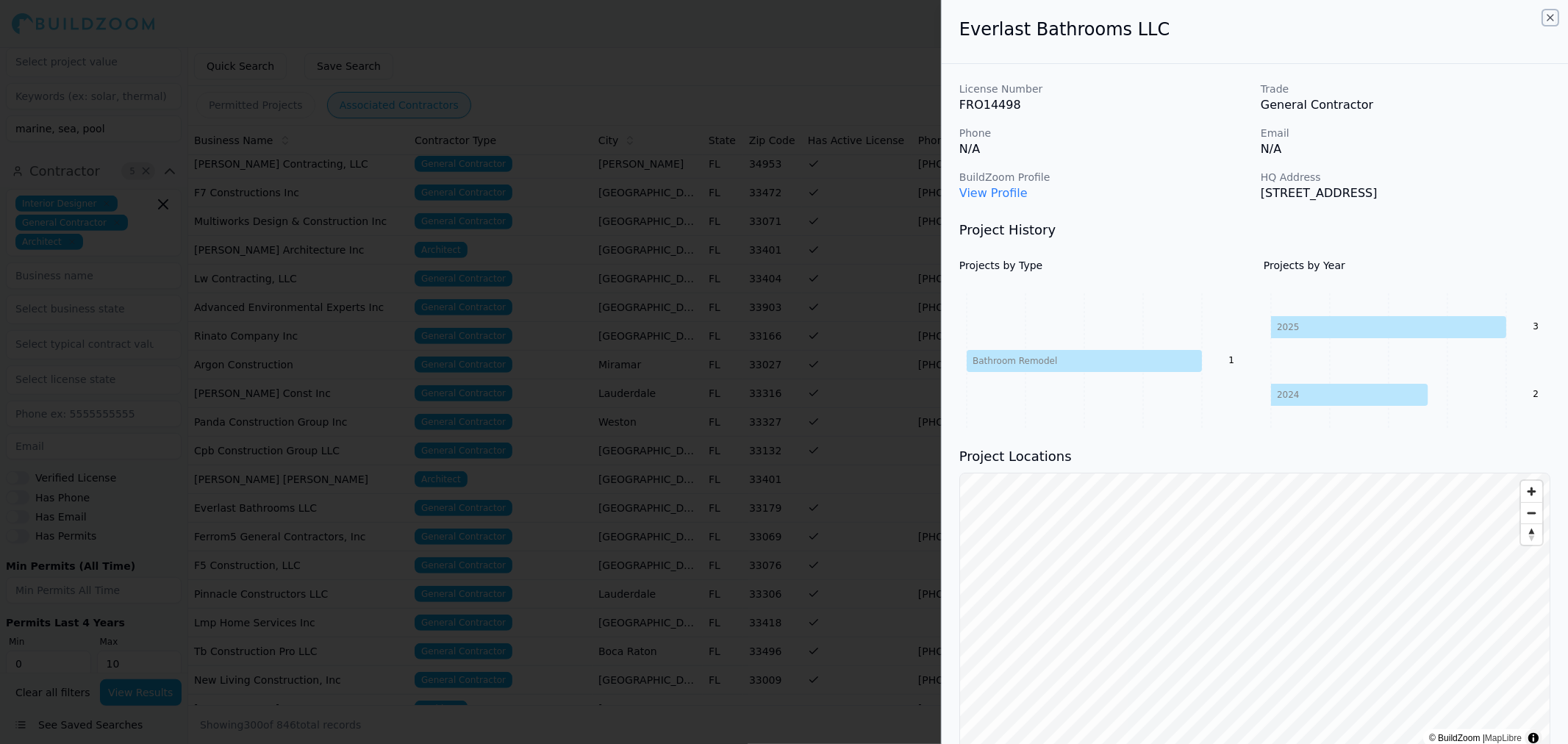
click at [1411, 18] on icon "button" at bounding box center [1550, 17] width 12 height 12
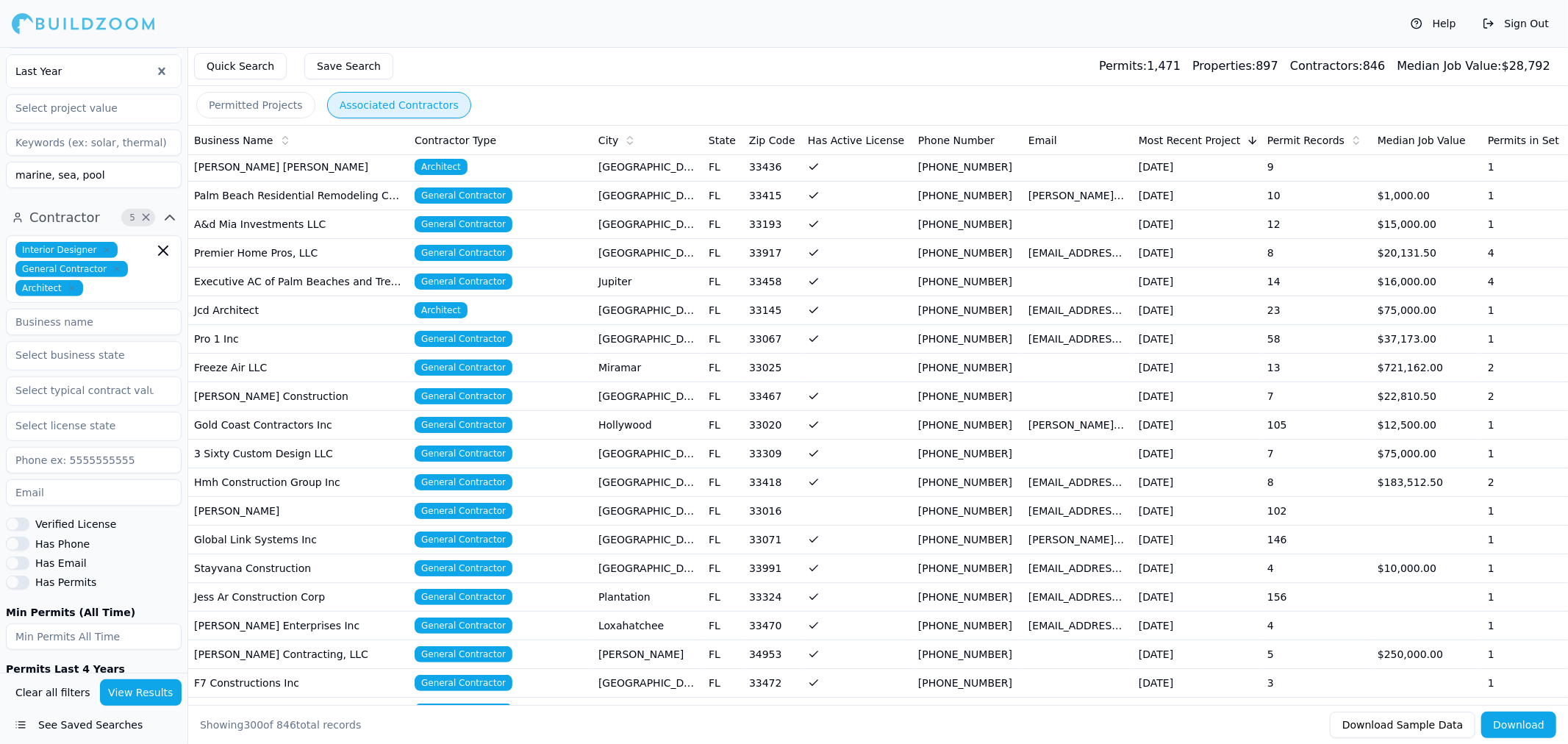
scroll to position [457, 0]
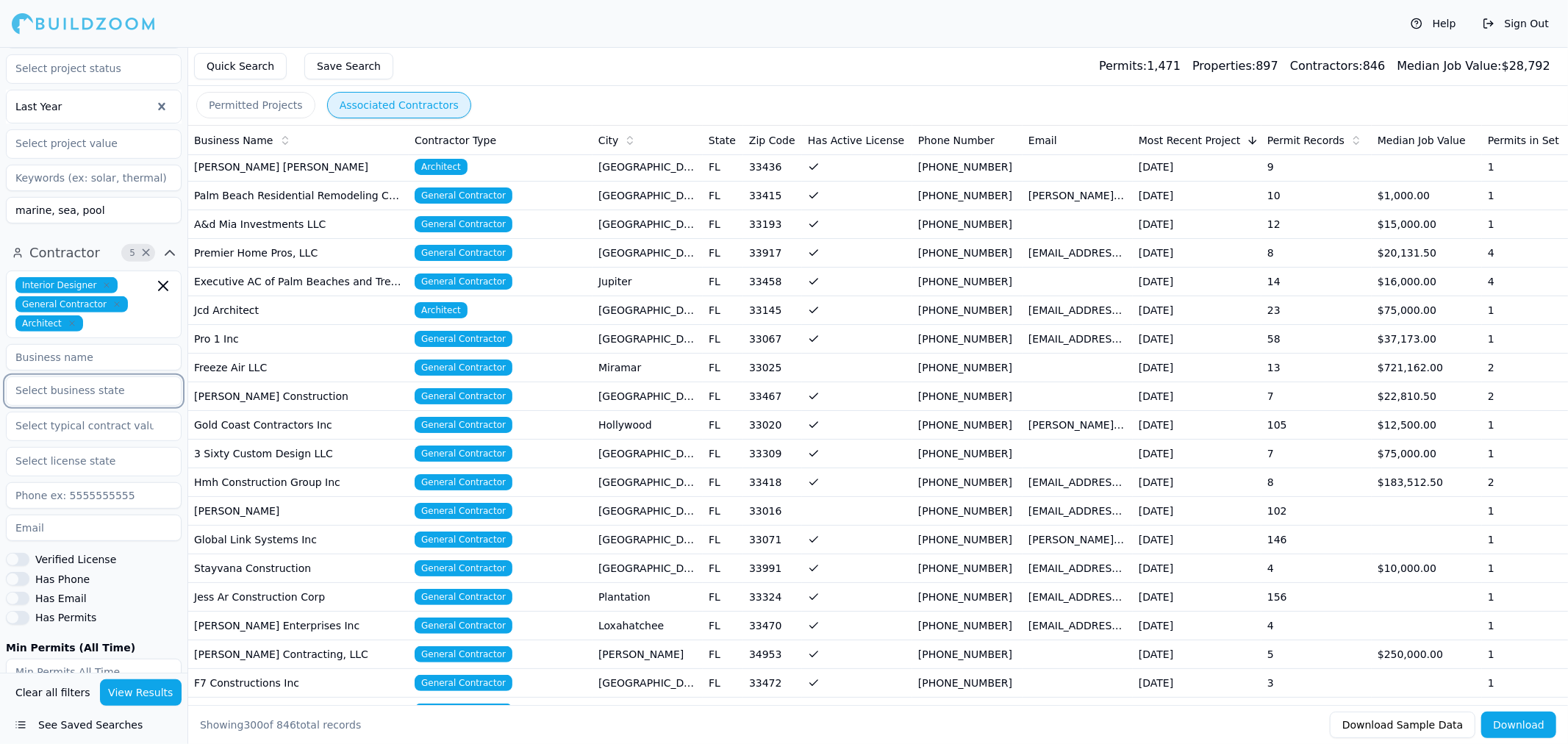
click at [133, 377] on input "text" at bounding box center [84, 390] width 156 height 27
click at [133, 377] on input "text" at bounding box center [84, 390] width 156 height 27
click at [21, 413] on div "[US_STATE]" at bounding box center [93, 424] width 168 height 24
click at [117, 425] on div "Interior Designer General Contractor Architect Florida Verified License Has Pho…" at bounding box center [94, 515] width 176 height 488
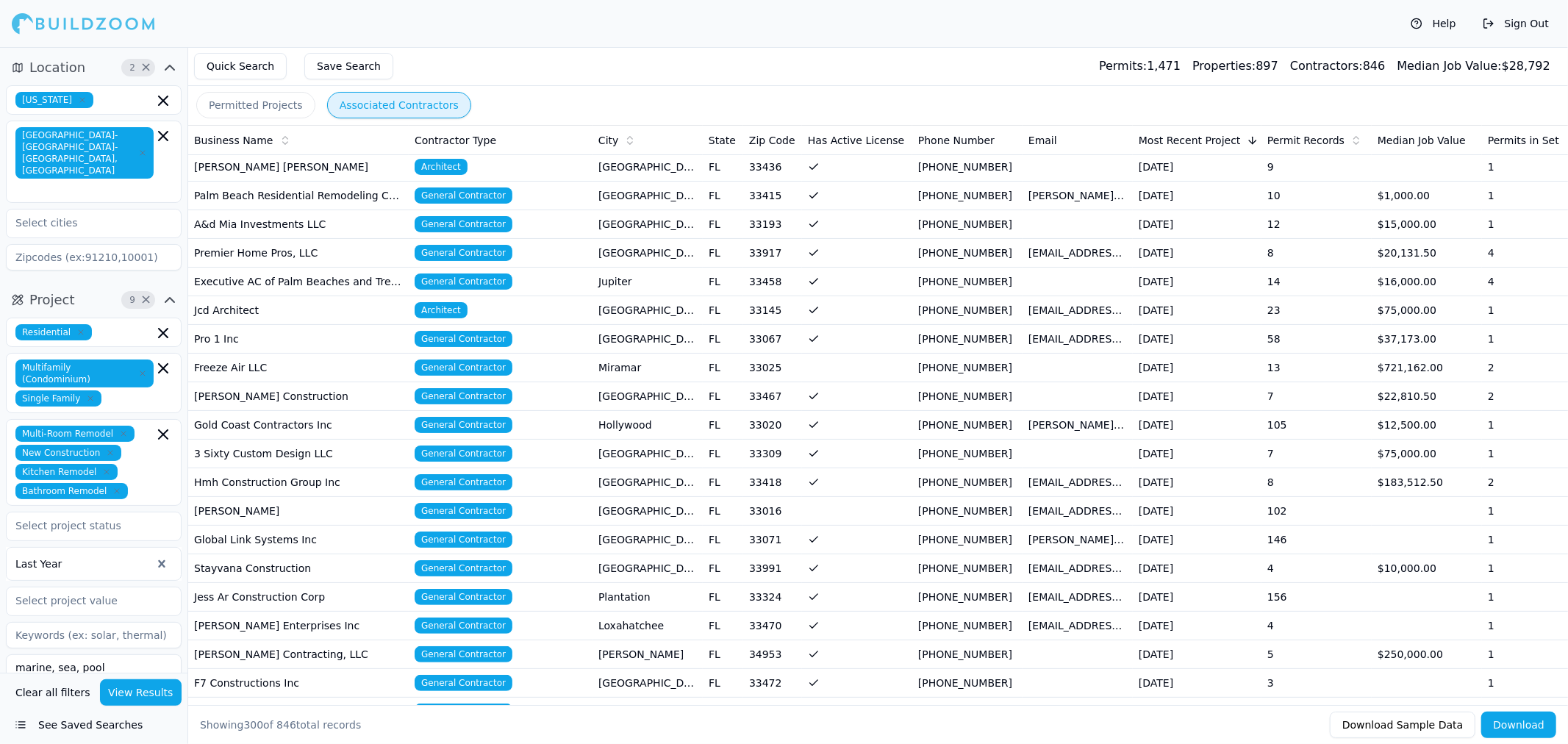
click at [1256, 64] on span "Properties:" at bounding box center [1224, 66] width 63 height 14
click at [1279, 64] on div "Properties: 897" at bounding box center [1236, 66] width 86 height 18
click at [1363, 67] on span "Contractors:" at bounding box center [1326, 66] width 73 height 14
click at [1379, 67] on div "Contractors: 846" at bounding box center [1338, 66] width 95 height 18
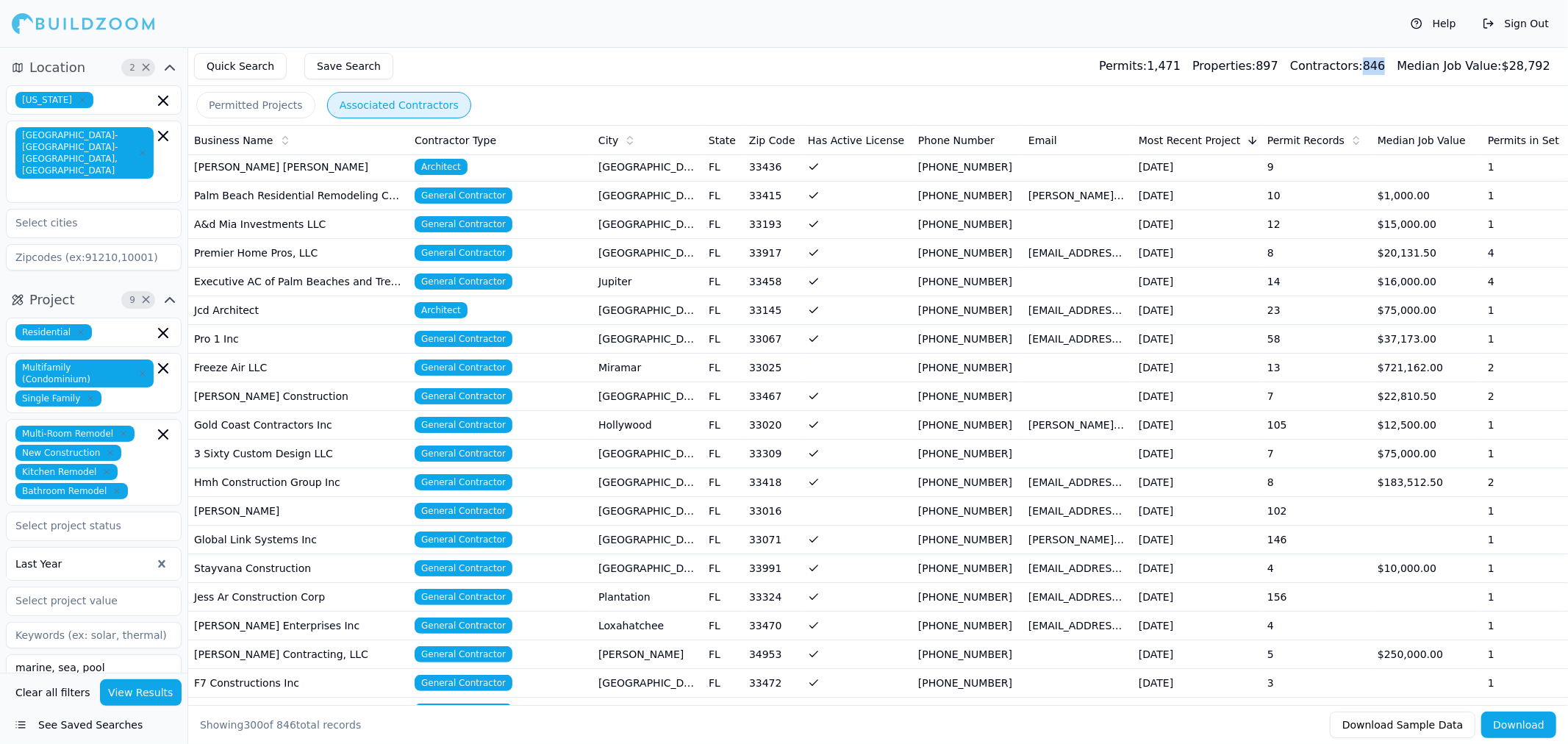
click at [1379, 67] on div "Contractors: 846" at bounding box center [1338, 66] width 95 height 18
click at [1411, 669] on button "Download" at bounding box center [1519, 725] width 75 height 27
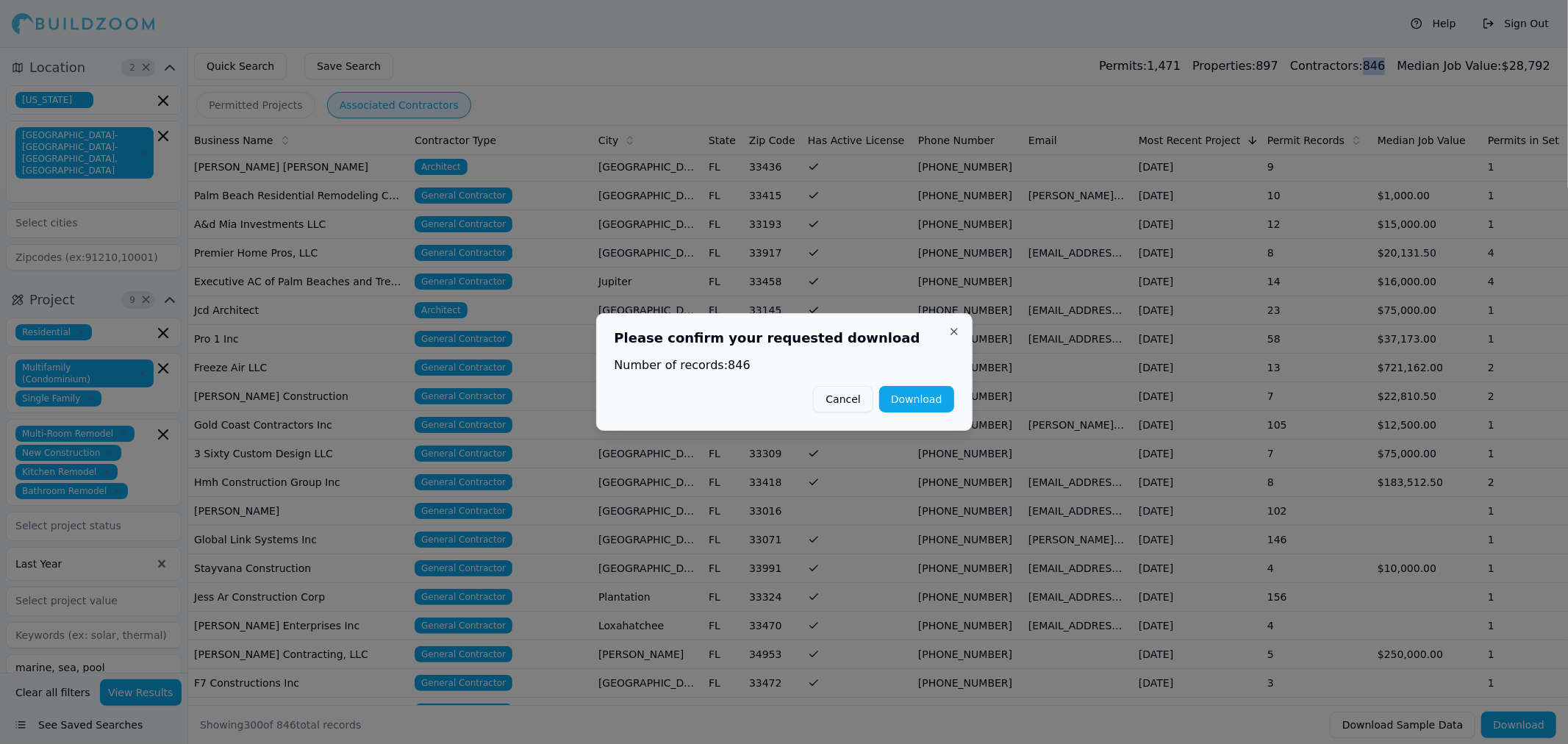
click at [903, 390] on button "Download" at bounding box center [917, 399] width 75 height 27
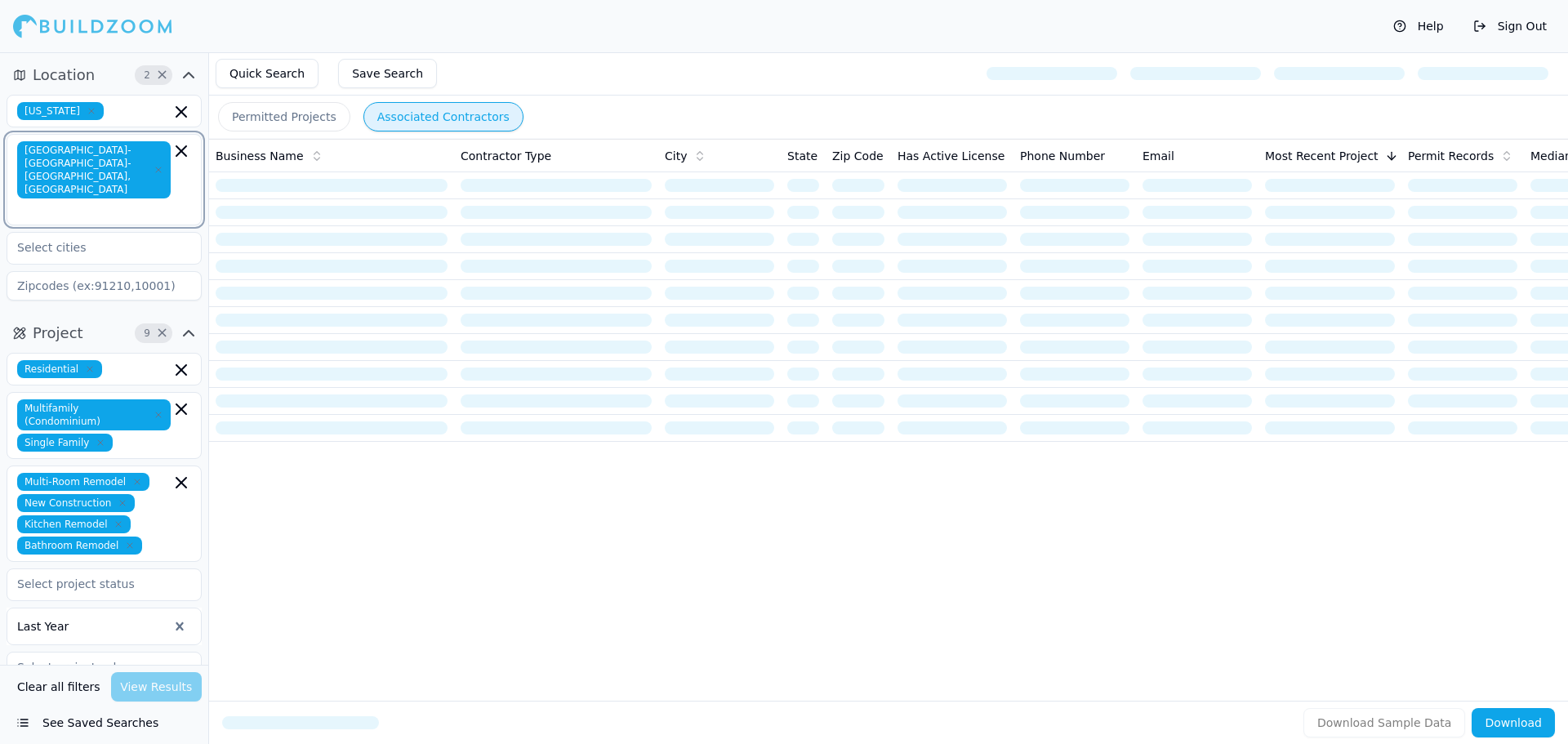
click at [179, 151] on icon "button" at bounding box center [181, 151] width 20 height 20
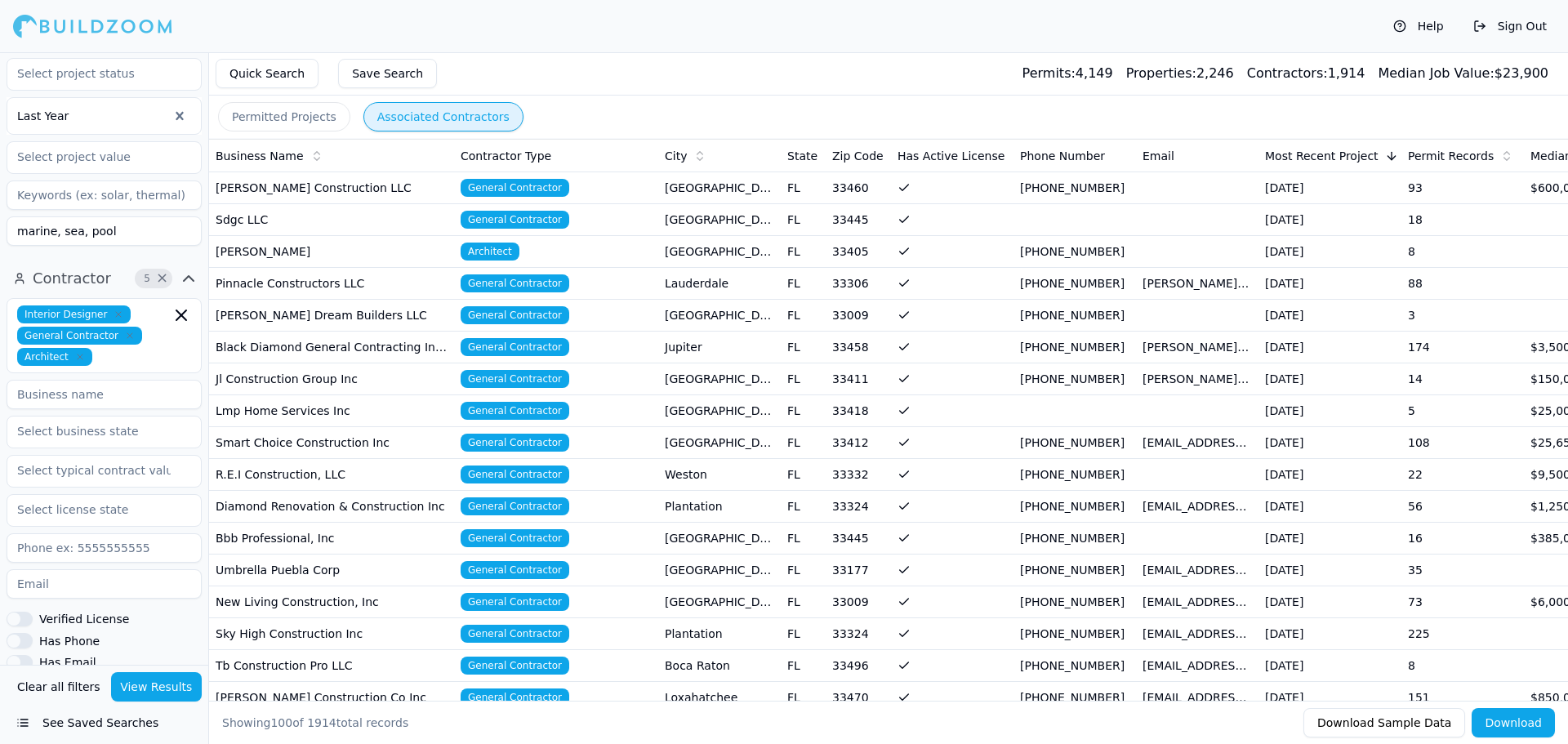
scroll to position [408, 0]
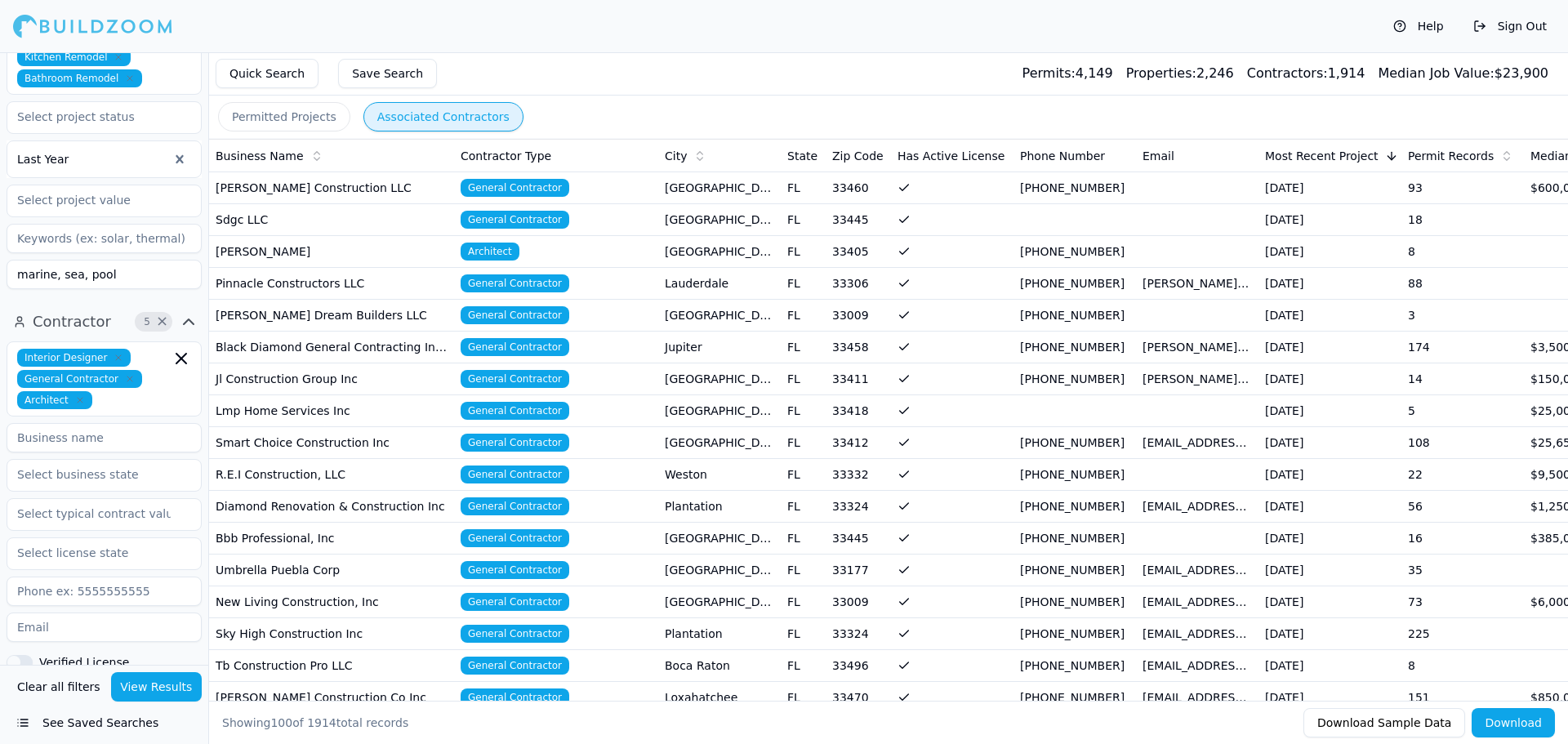
click at [95, 440] on input at bounding box center [104, 437] width 195 height 30
type input "waich"
click at [151, 689] on button "View Results" at bounding box center [156, 687] width 91 height 30
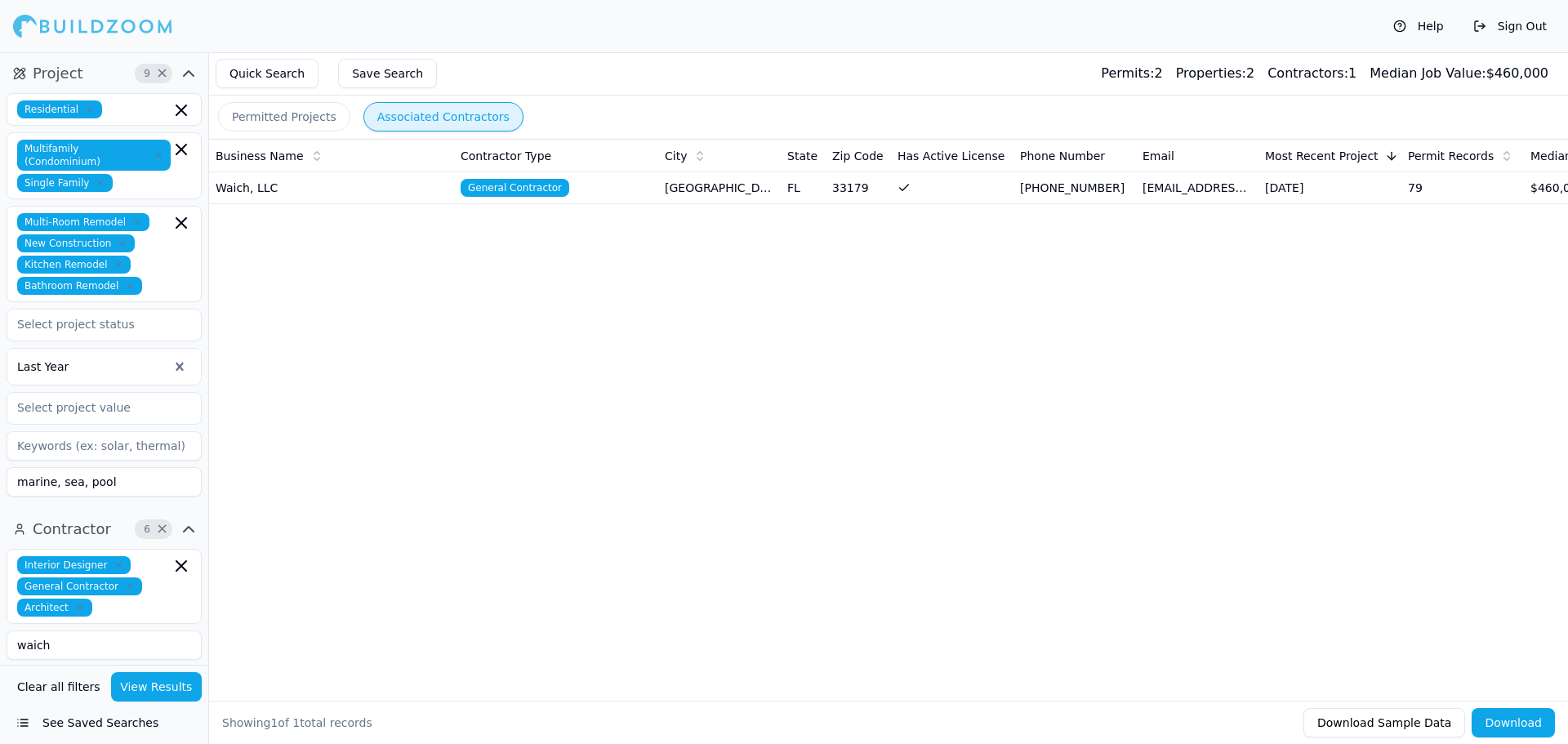
scroll to position [164, 0]
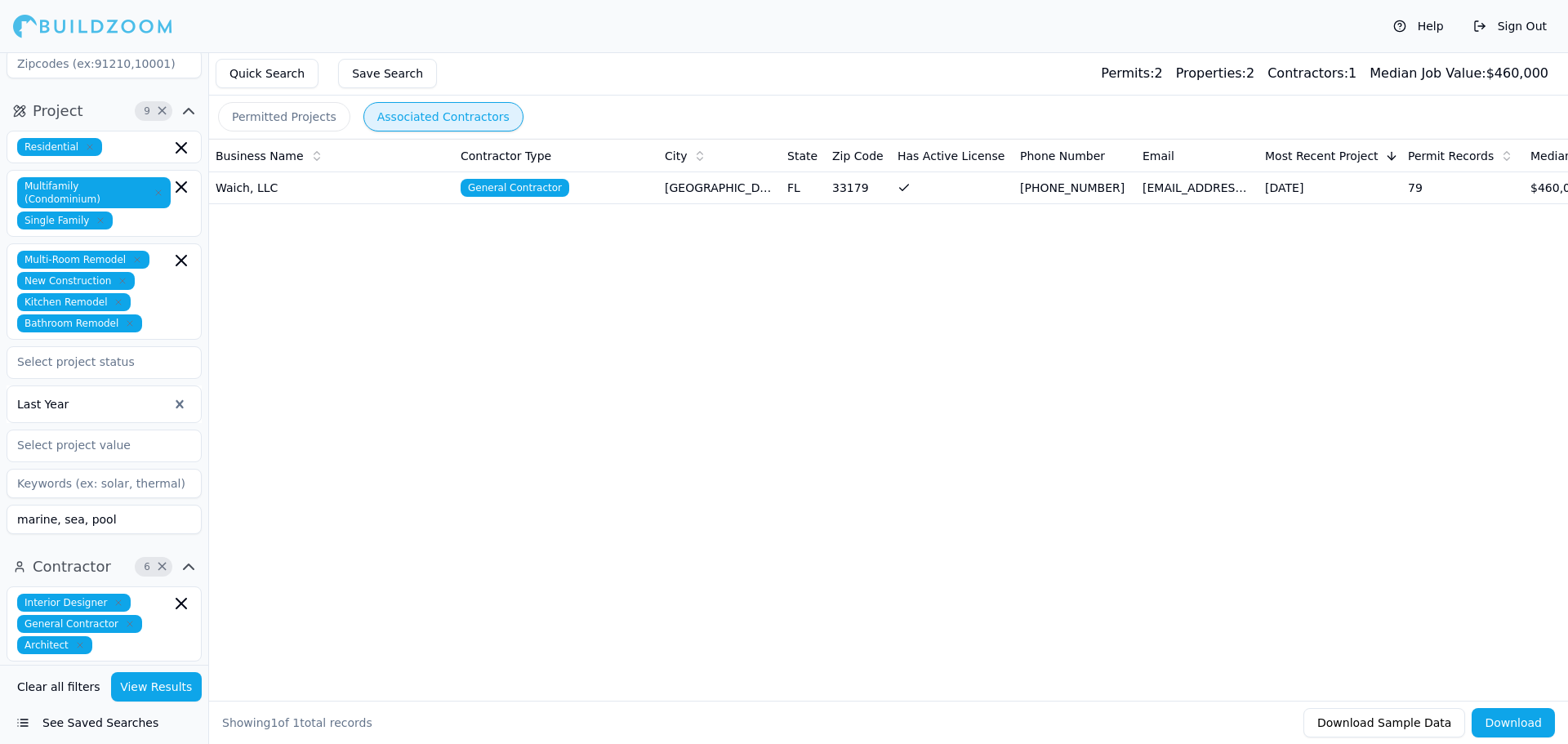
click at [1286, 314] on div "Business Name Contractor Type City State Zip Code Has Active License Phone Numb…" at bounding box center [888, 394] width 1359 height 510
click at [1247, 78] on span "Properties:" at bounding box center [1211, 73] width 70 height 15
click at [1380, 293] on div "Business Name Contractor Type City State Zip Code Has Active License Phone Numb…" at bounding box center [888, 394] width 1359 height 510
click at [1414, 185] on td "79" at bounding box center [1463, 187] width 123 height 32
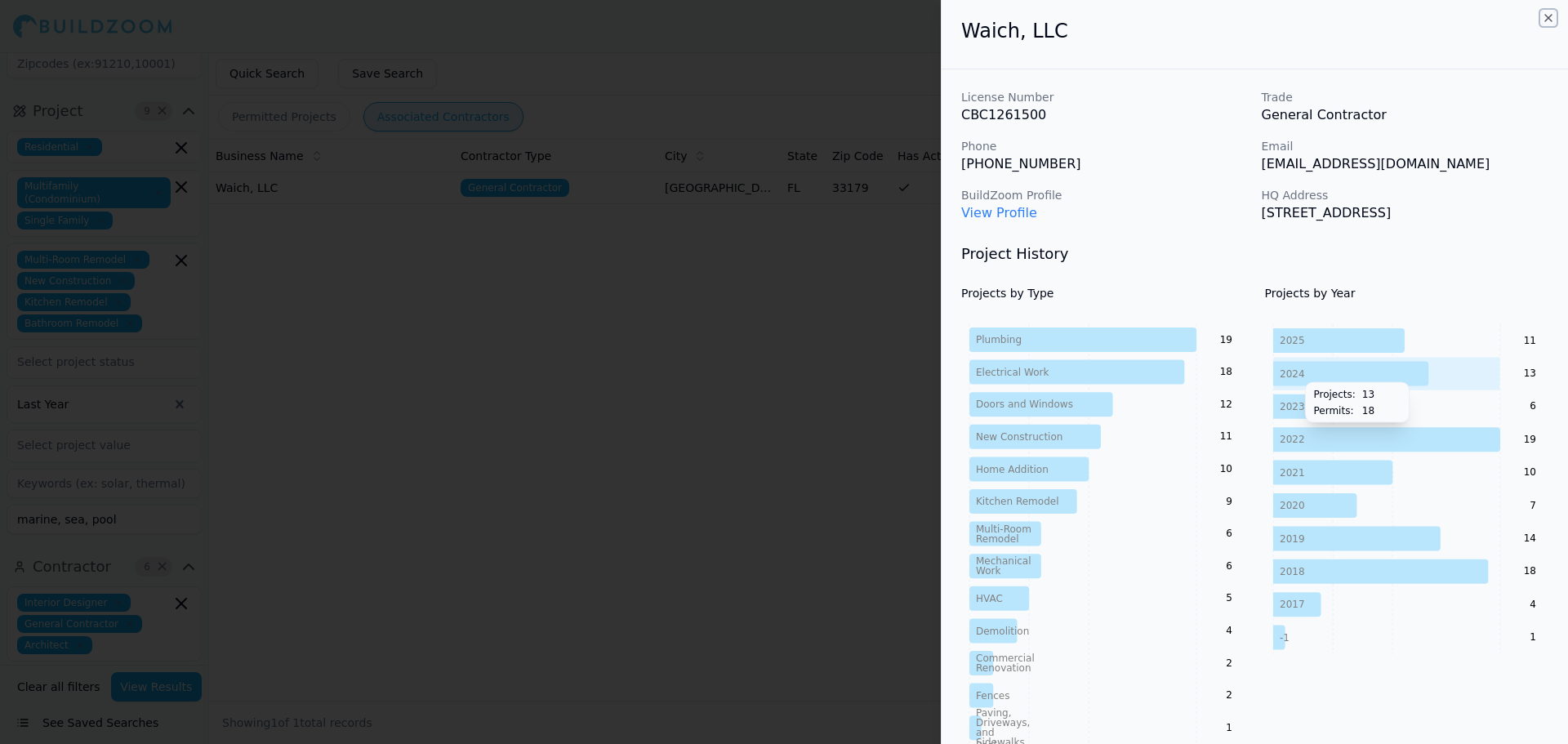
scroll to position [0, 0]
click at [1017, 218] on link "View Profile" at bounding box center [999, 214] width 76 height 15
click at [839, 205] on div at bounding box center [784, 372] width 1568 height 744
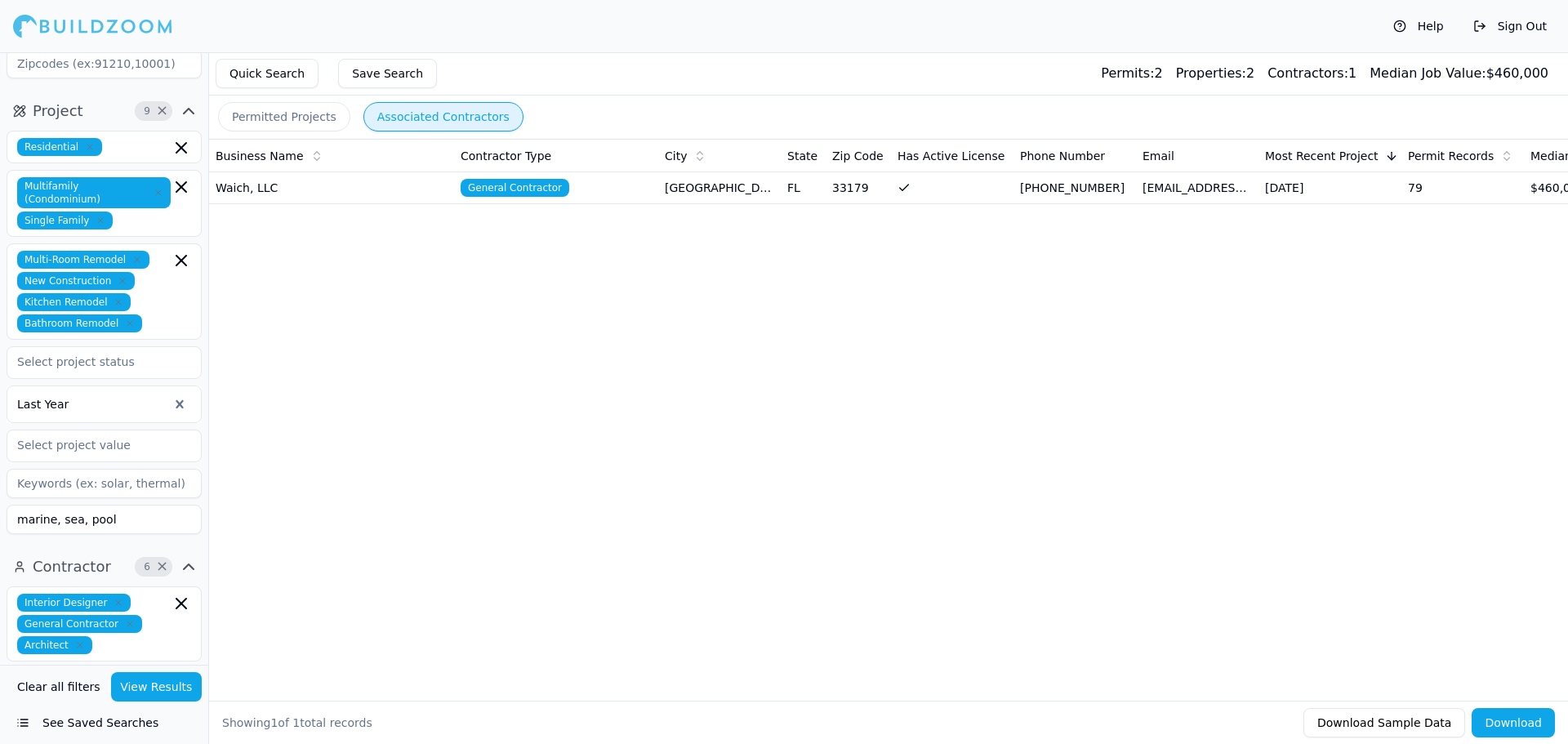
click at [294, 126] on button "Permitted Projects" at bounding box center [284, 117] width 132 height 30
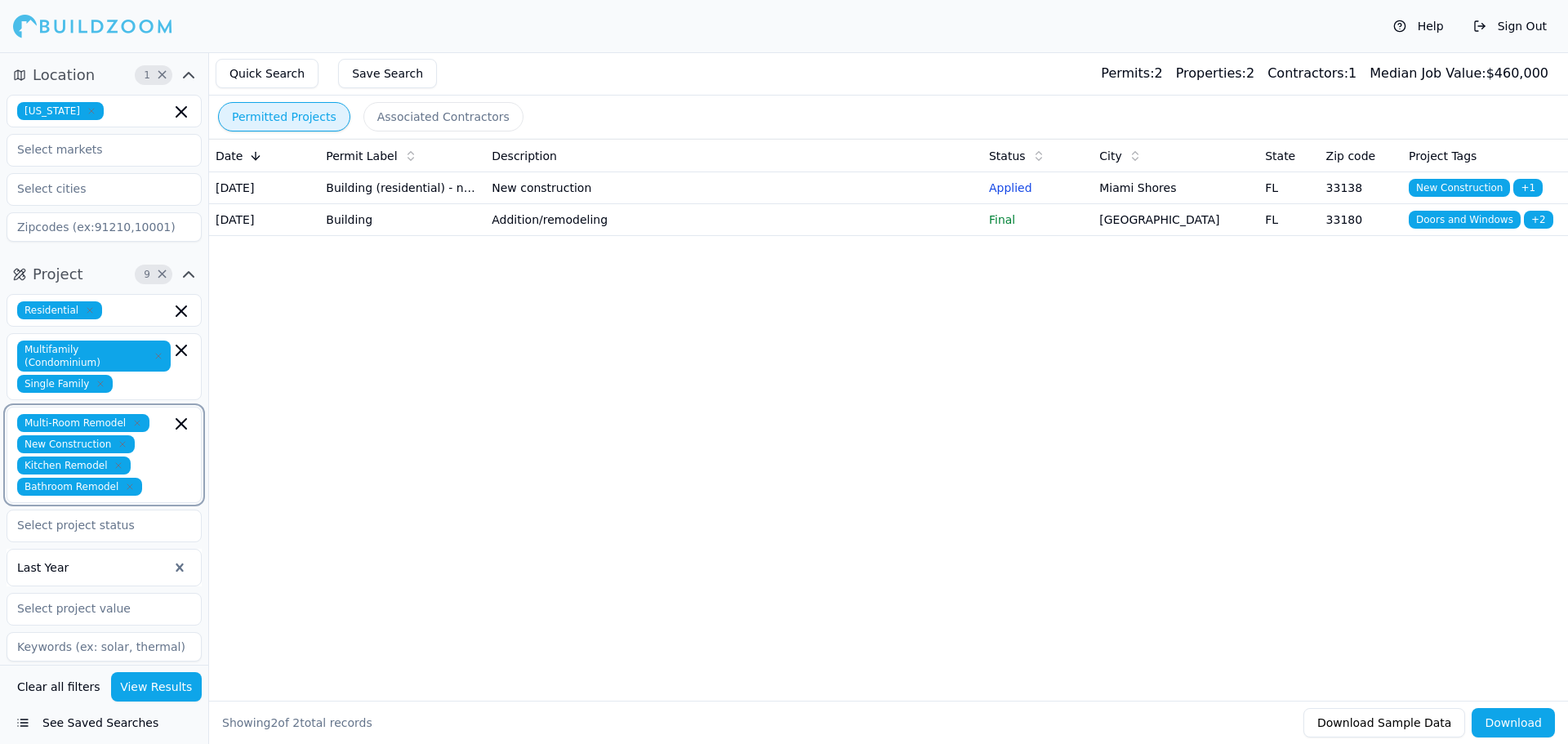
click at [178, 424] on icon "button" at bounding box center [181, 424] width 20 height 20
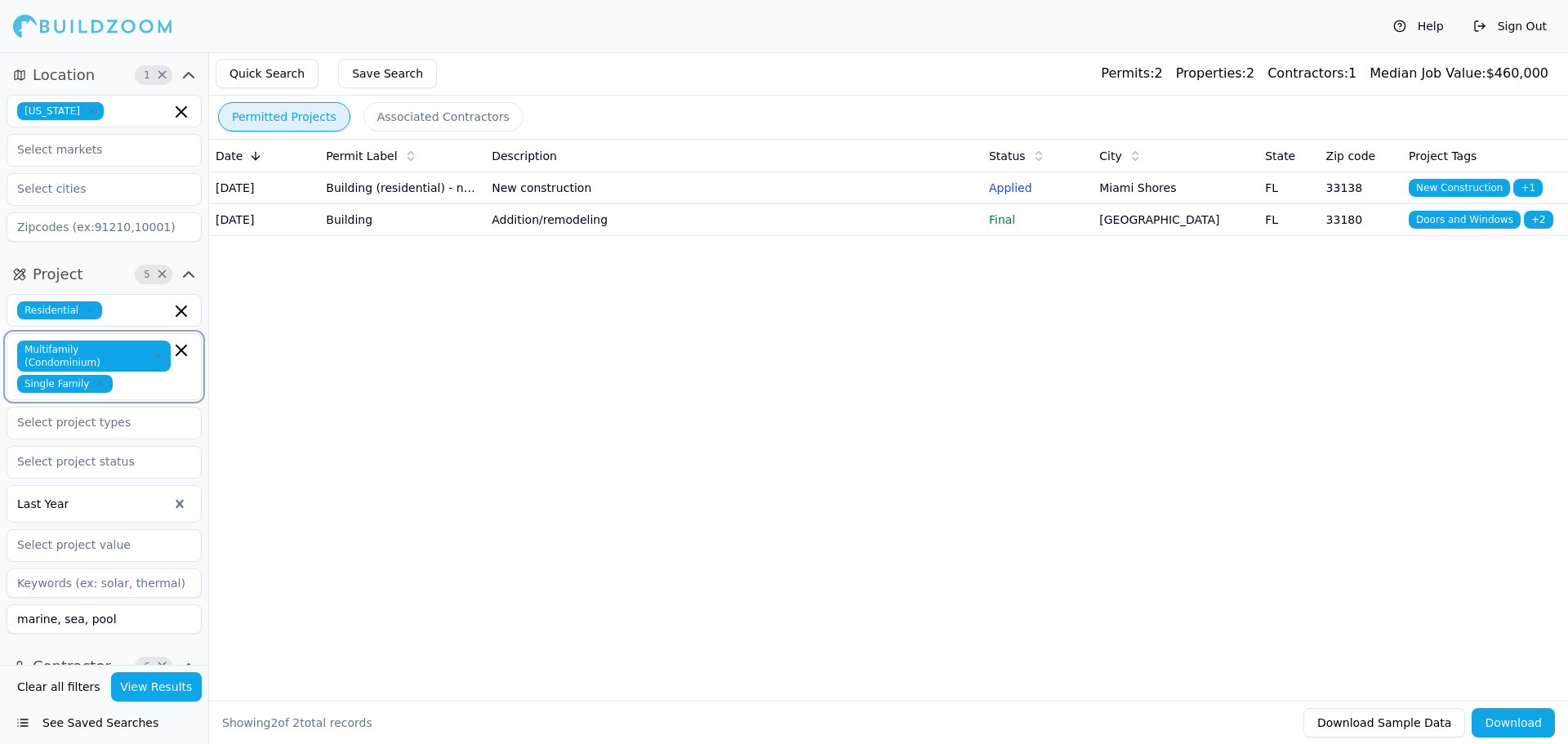
click at [180, 350] on icon "button" at bounding box center [181, 350] width 20 height 20
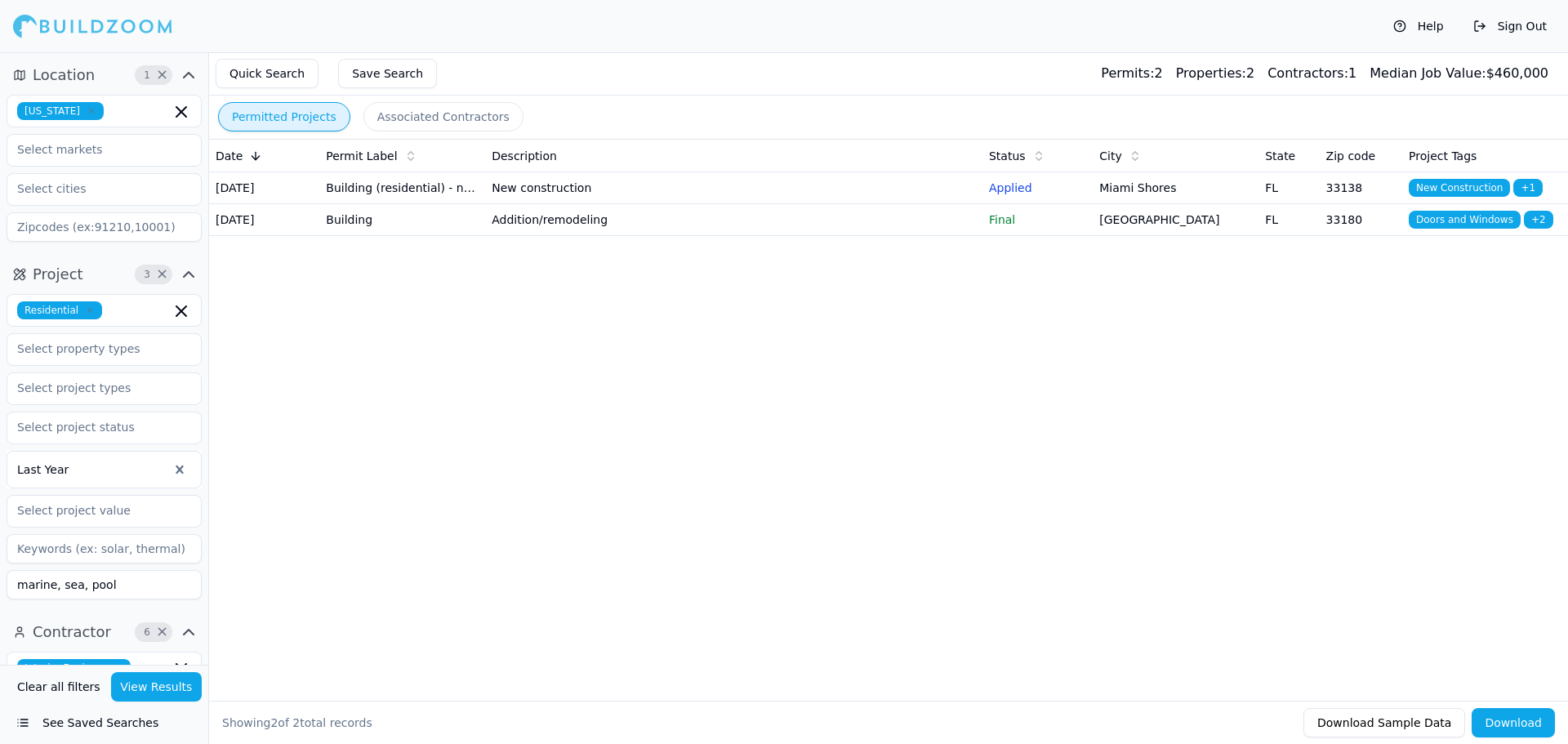
click at [317, 390] on div "Date Permit Label Description Status City State Zip code Project Tags [DATE] Bu…" at bounding box center [888, 394] width 1359 height 510
drag, startPoint x: 128, startPoint y: 579, endPoint x: 2, endPoint y: 543, distance: 131.0
click at [0, 543] on div "Project 3 × Residential Last Year marine, sea, pool" at bounding box center [104, 434] width 208 height 358
click at [406, 573] on div "Date Permit Label Description Status City State Zip code Project Tags [DATE] Bu…" at bounding box center [888, 394] width 1359 height 510
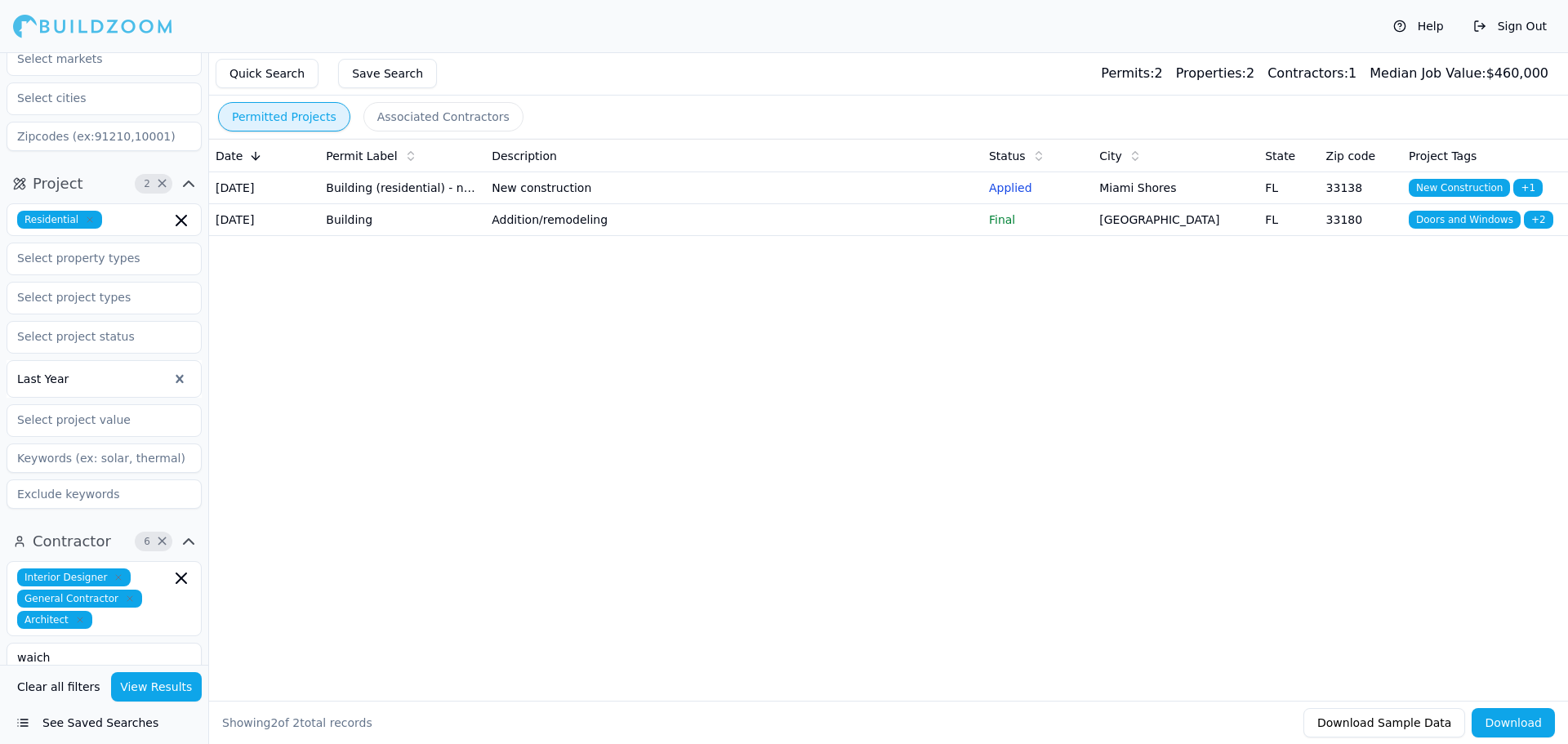
scroll to position [326, 0]
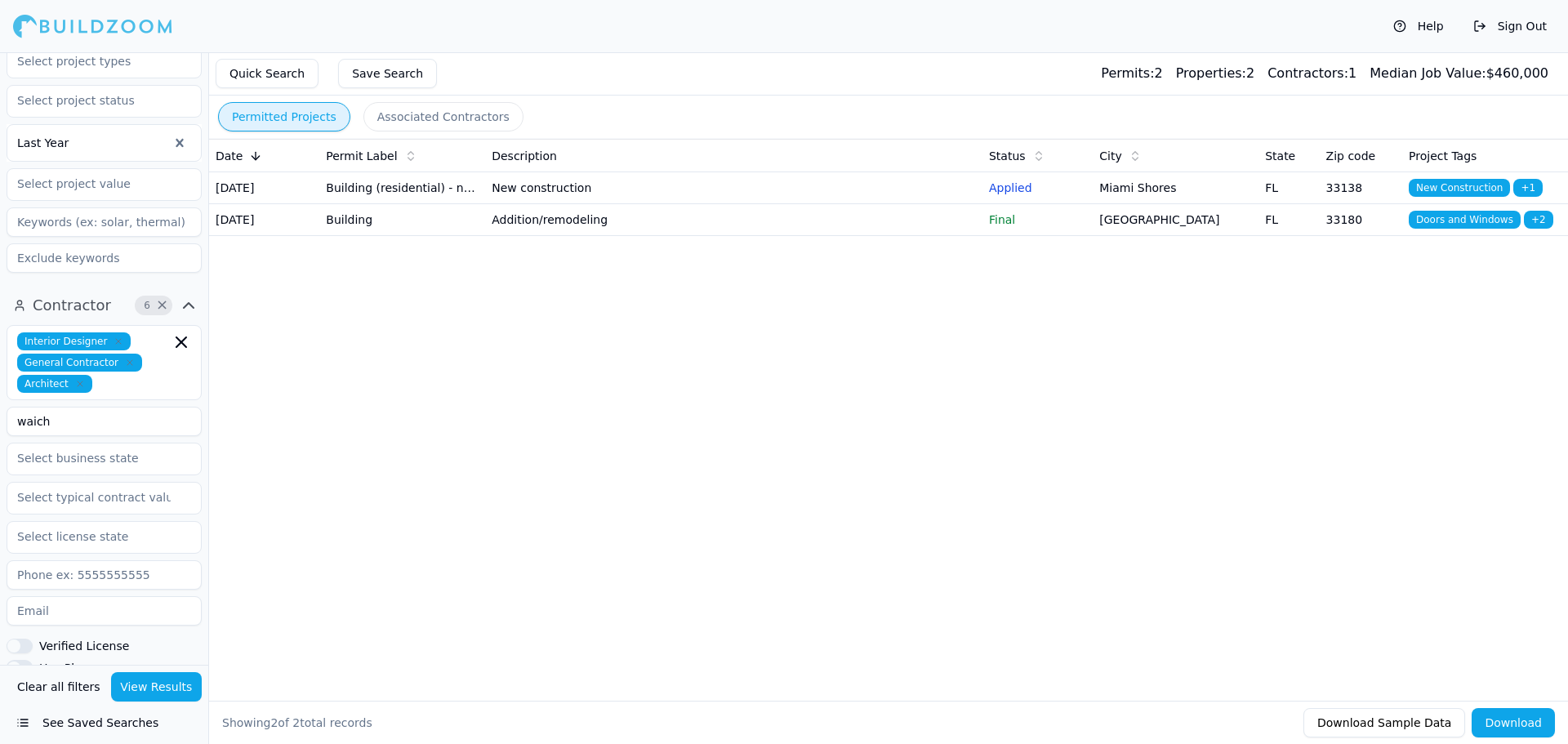
click at [78, 384] on icon "button" at bounding box center [80, 384] width 5 height 5
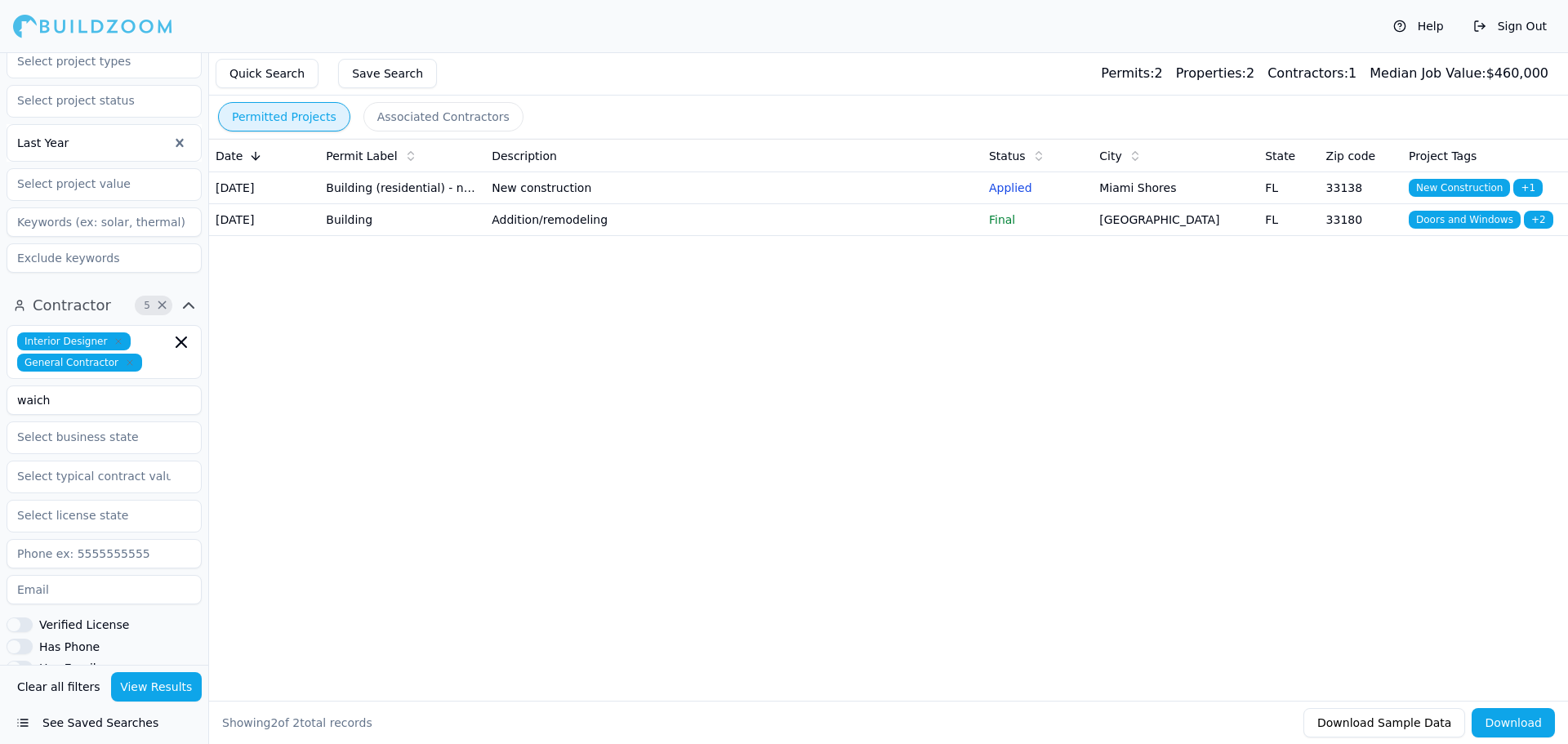
click at [114, 364] on span "General Contractor" at bounding box center [79, 362] width 125 height 18
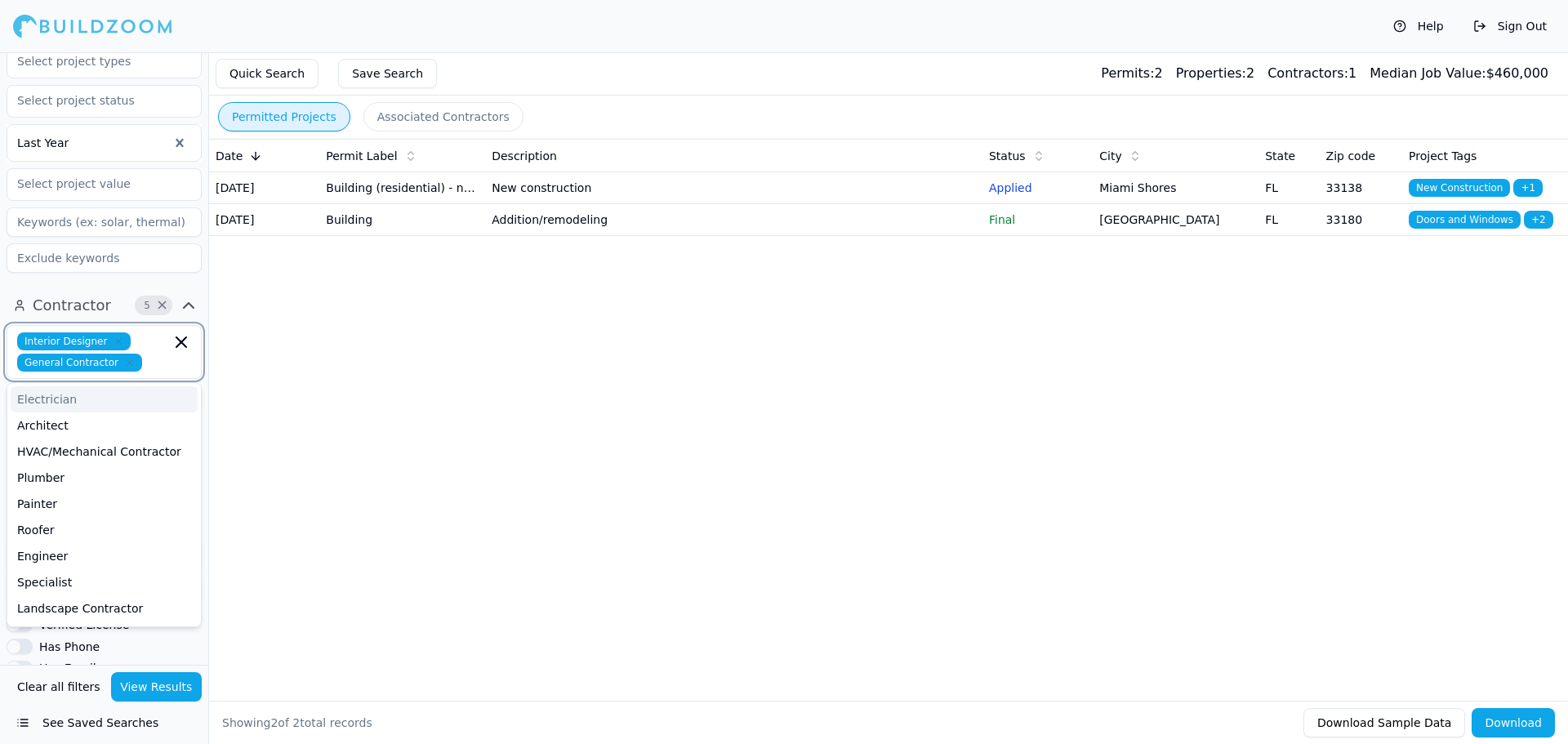
click at [125, 361] on icon "button" at bounding box center [130, 363] width 10 height 10
click at [113, 339] on icon "button" at bounding box center [118, 342] width 10 height 10
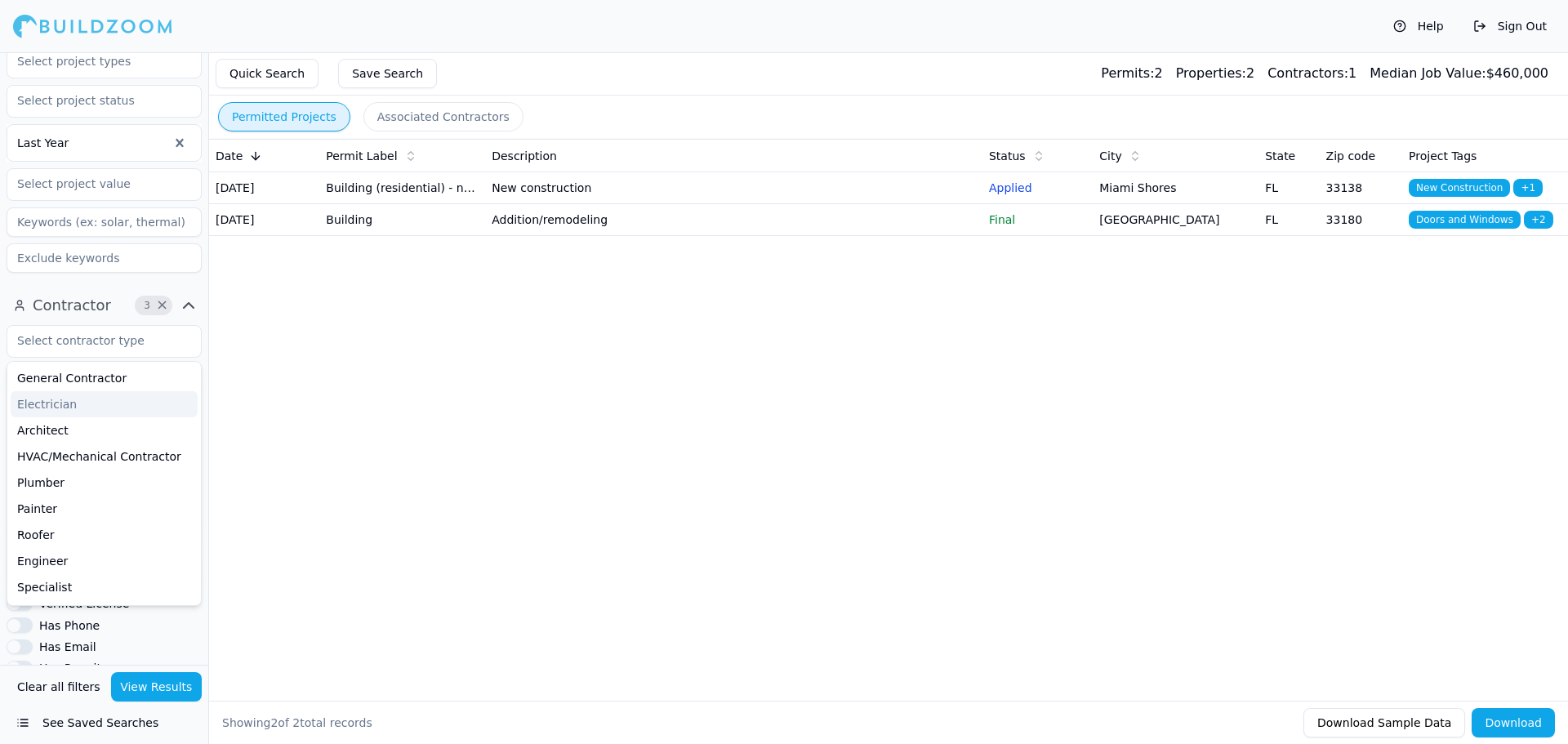
click at [325, 347] on div "Date Permit Label Description Status City State Zip code Project Tags [DATE] Bu…" at bounding box center [888, 394] width 1359 height 510
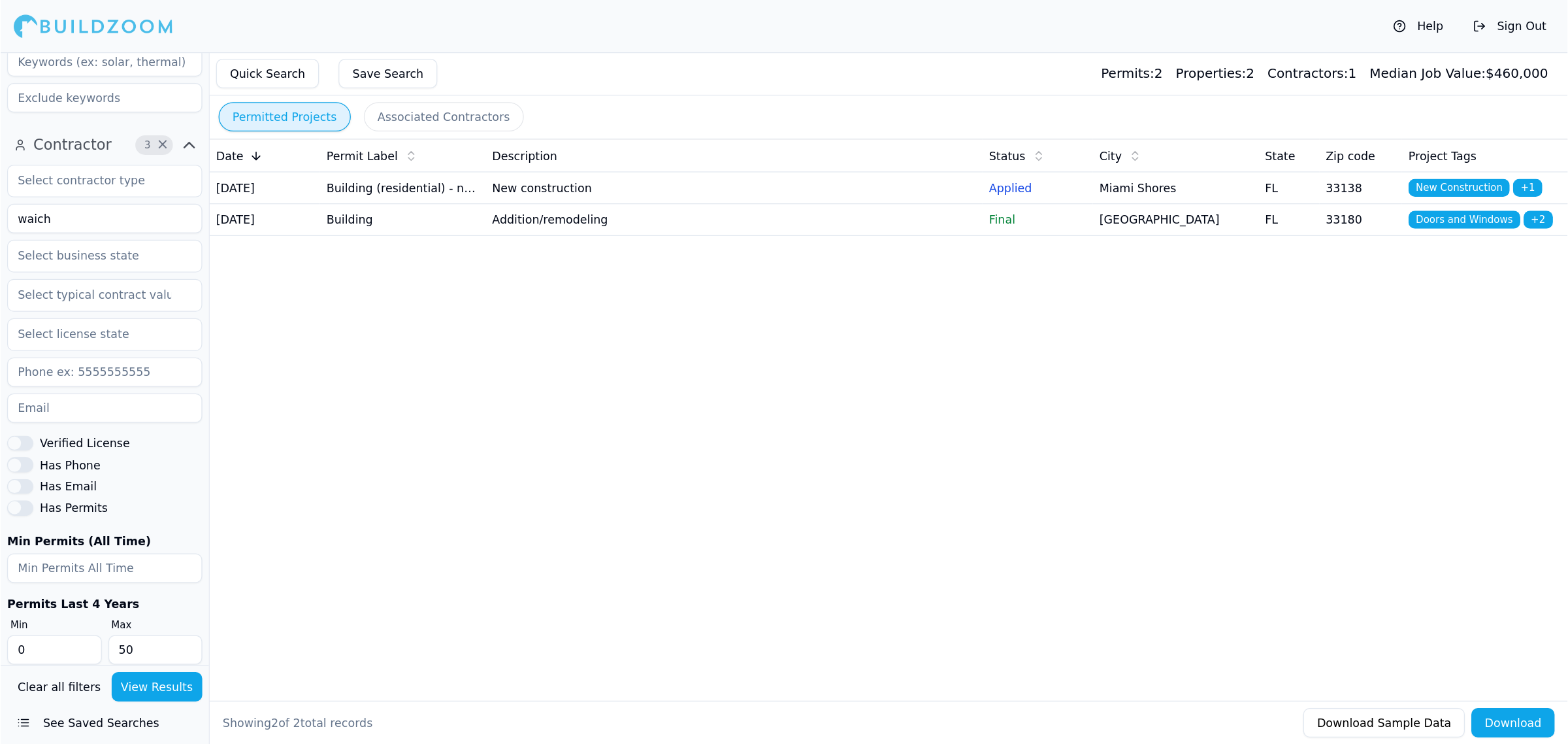
scroll to position [405, 0]
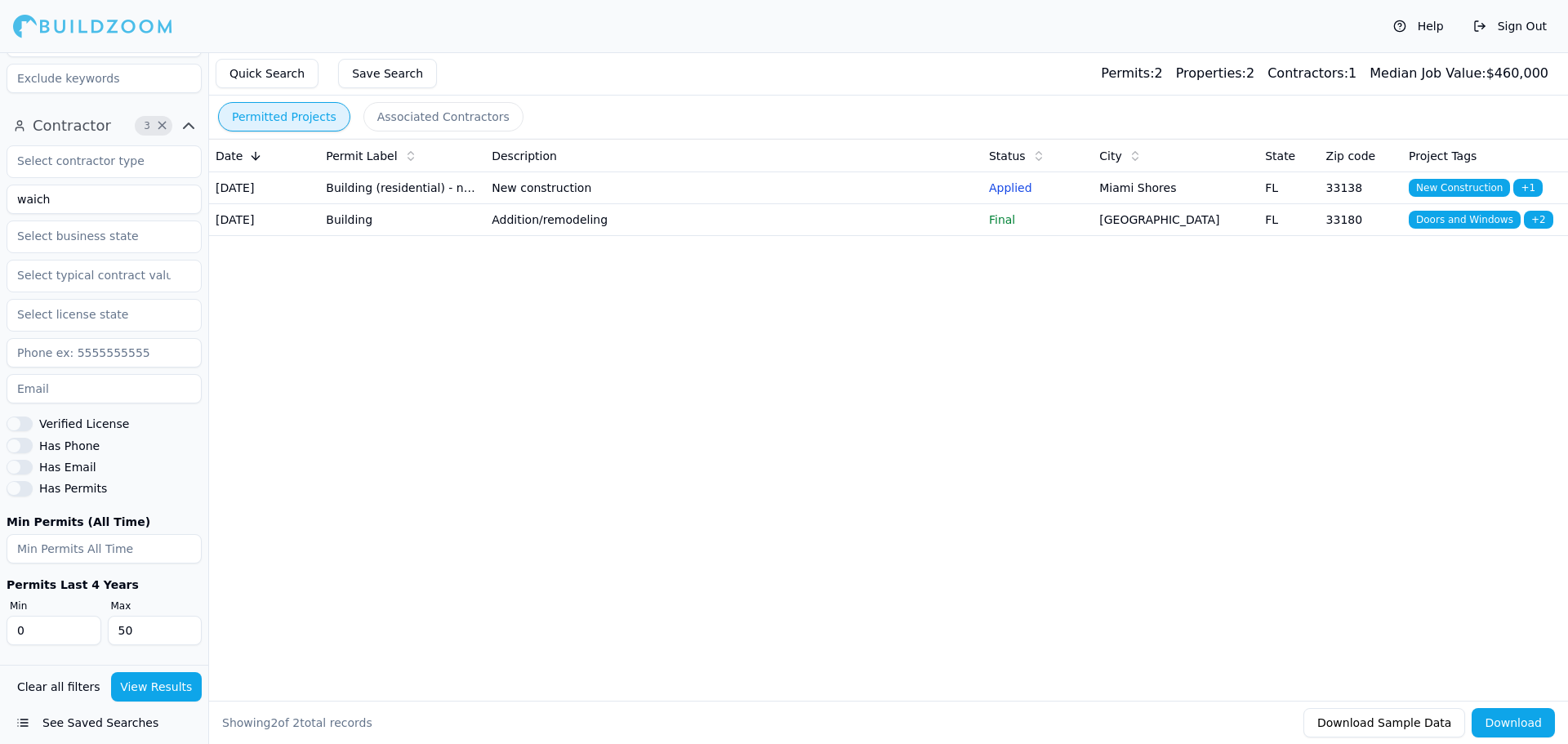
drag, startPoint x: 154, startPoint y: 625, endPoint x: 0, endPoint y: 597, distance: 156.5
click at [0, 598] on div "Contractor 3 × waich Verified License Has Phone Has Email Has Permits Min Permi…" at bounding box center [104, 386] width 208 height 559
type input "200"
click at [164, 687] on button "View Results" at bounding box center [156, 687] width 91 height 30
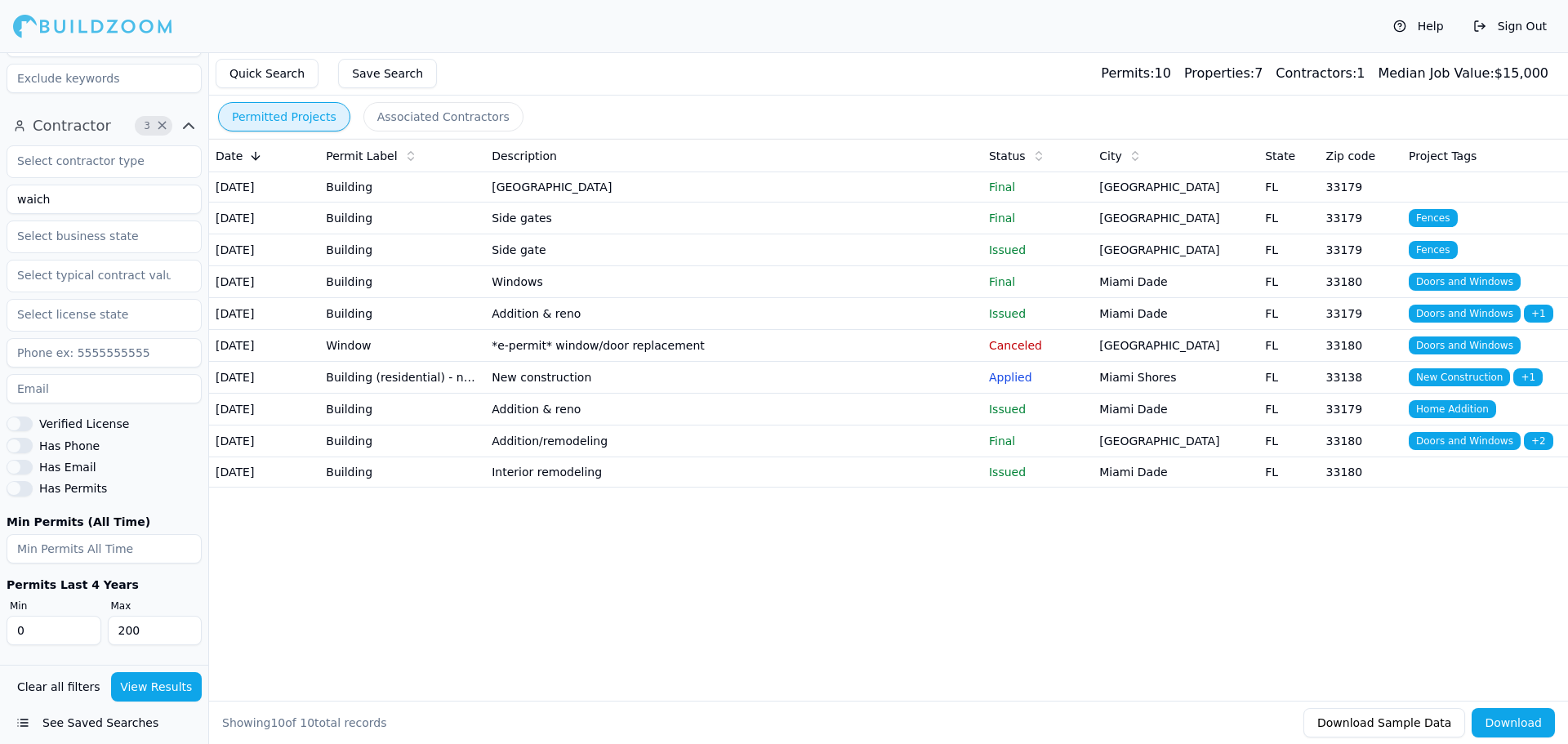
click at [1193, 60] on div "Quick Search Save Search Permits: 10 Properties: 7 Contractors: 1 Median Job Va…" at bounding box center [888, 73] width 1359 height 43
click at [1254, 80] on span "Properties:" at bounding box center [1219, 73] width 70 height 15
click at [1341, 80] on span "Contractors:" at bounding box center [1316, 73] width 81 height 15
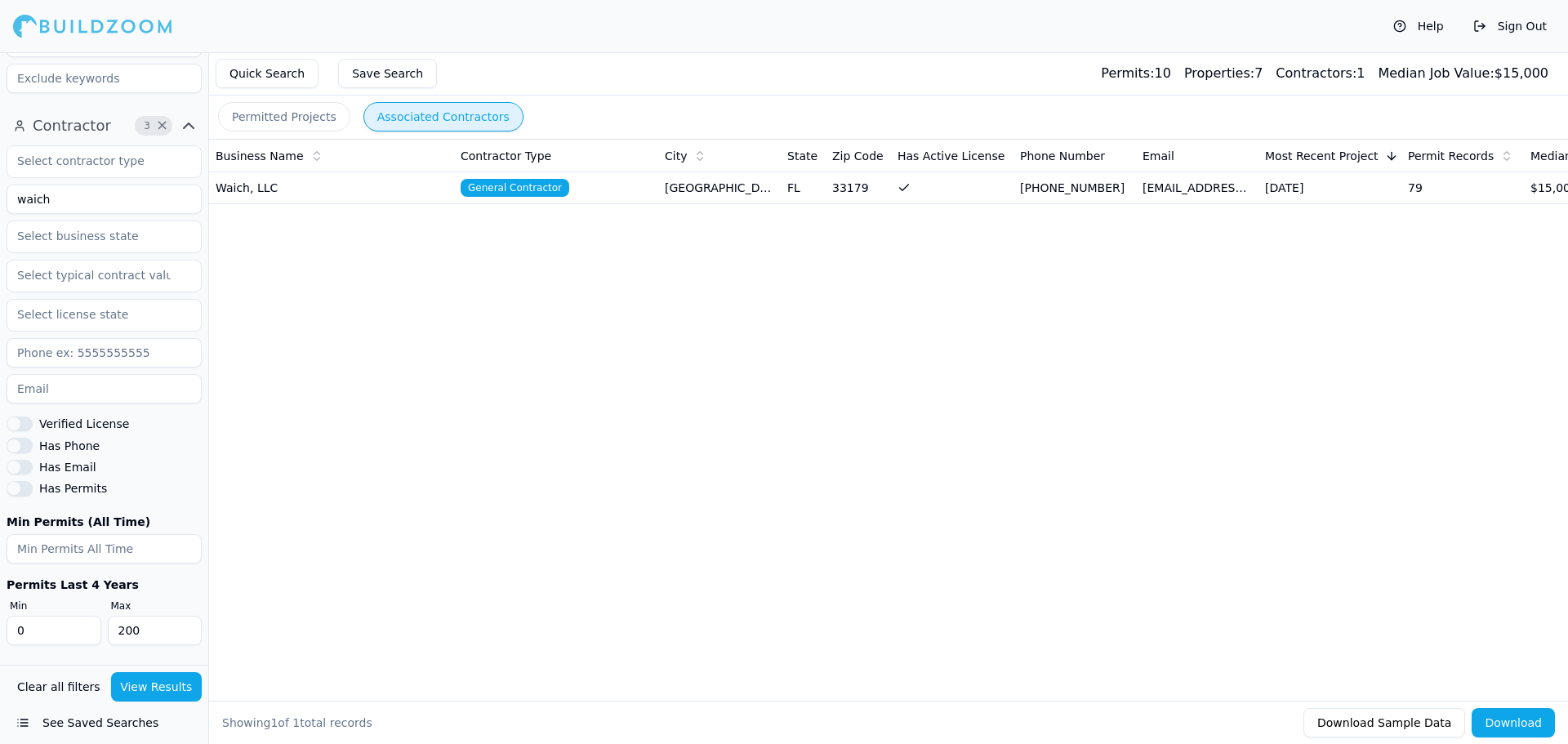
click at [418, 113] on button "Associated Contractors" at bounding box center [444, 117] width 160 height 30
drag, startPoint x: 702, startPoint y: 196, endPoint x: 550, endPoint y: 187, distance: 152.3
click at [550, 187] on tr "Waich, LLC General Contractor [GEOGRAPHIC_DATA] (954) 613-3929 [EMAIL_ADDRESS][…" at bounding box center [989, 187] width 1560 height 32
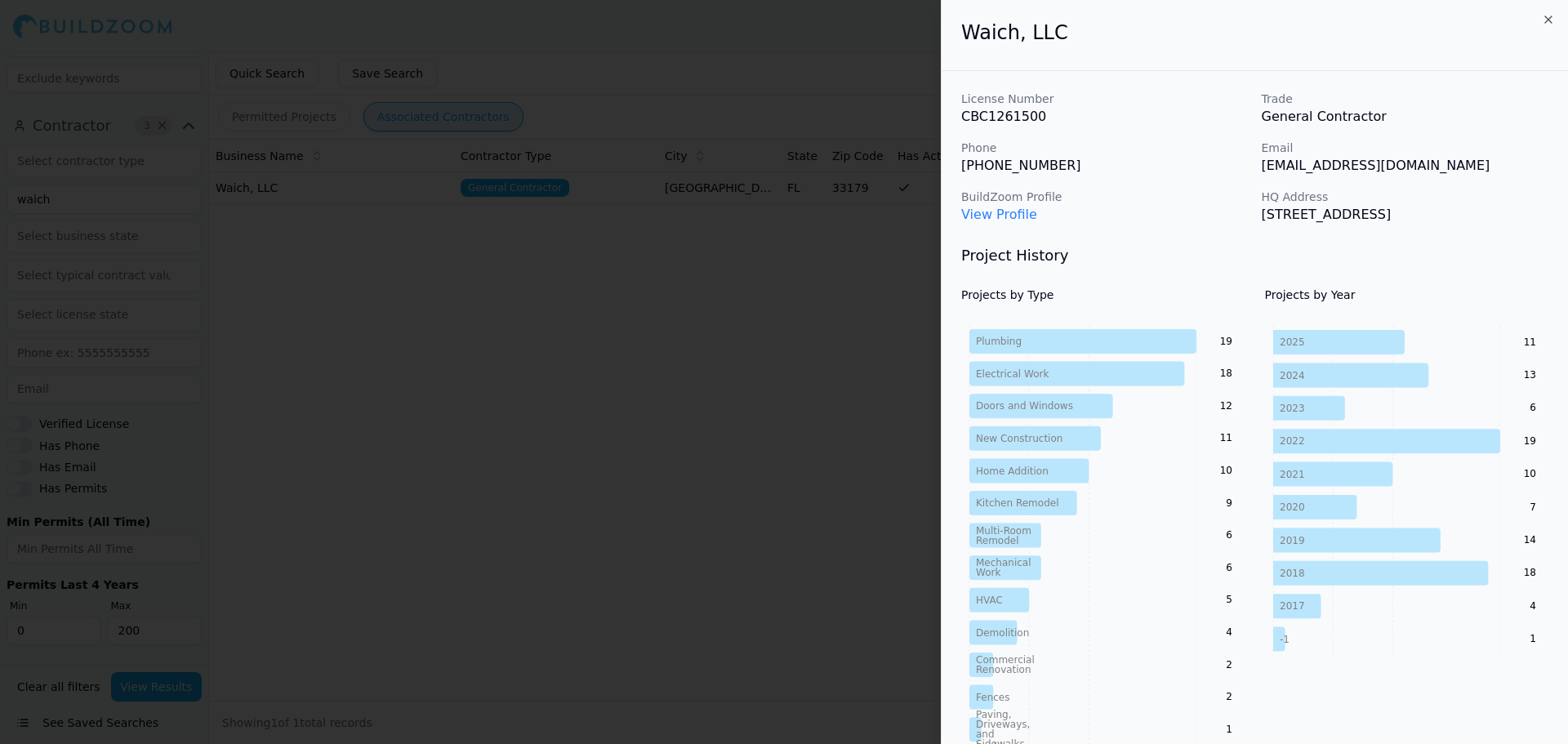
click at [777, 291] on div at bounding box center [784, 372] width 1568 height 744
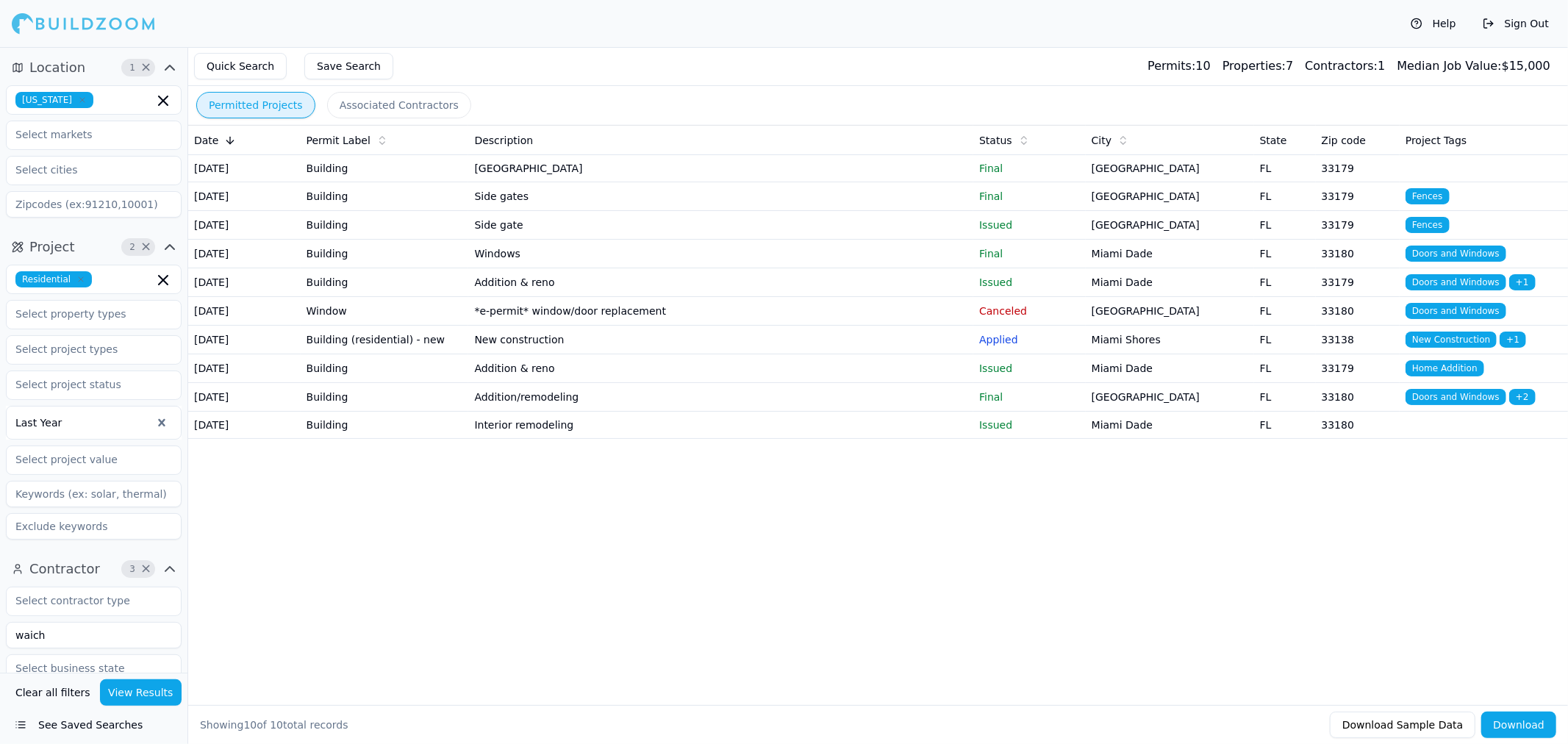
click at [237, 103] on button "Permitted Projects" at bounding box center [255, 105] width 119 height 27
